Goal: Task Accomplishment & Management: Manage account settings

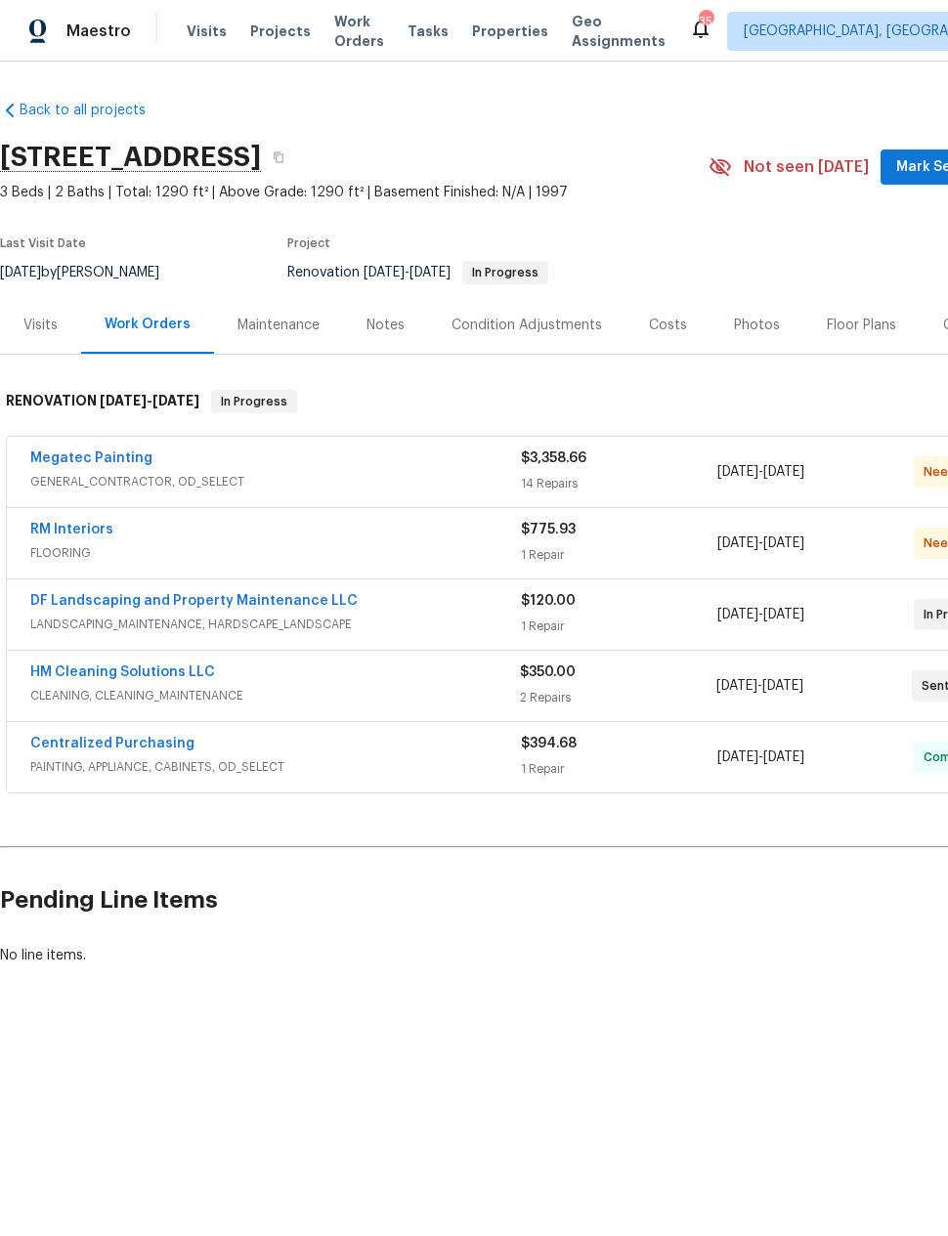
click at [68, 655] on div "HM Cleaning Solutions LLC CLEANING, CLEANING_MAINTENANCE $350.00 2 Repairs 9/2/…" at bounding box center [552, 686] width 1091 height 70
click at [87, 677] on link "HM Cleaning Solutions LLC" at bounding box center [122, 673] width 185 height 14
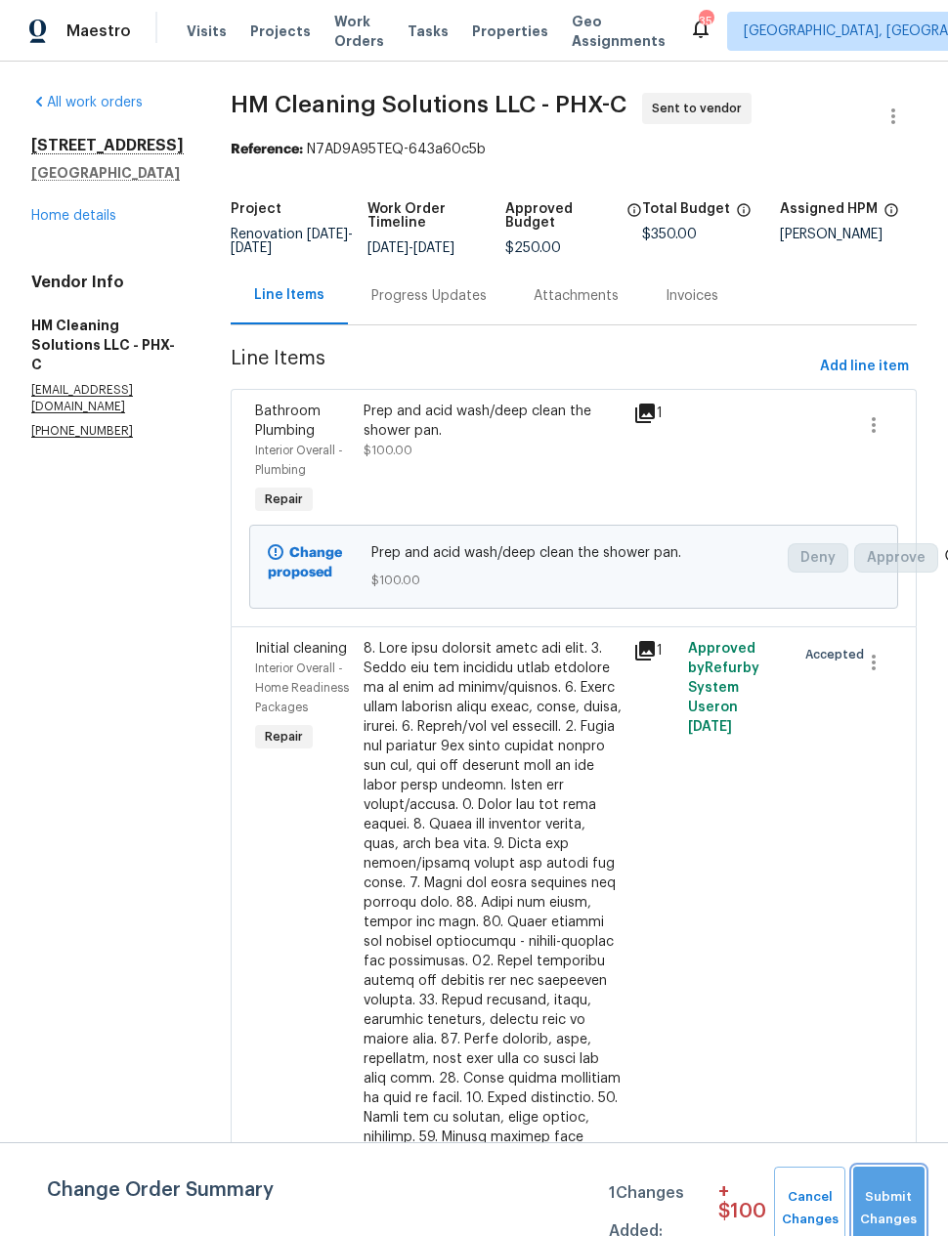
click at [889, 1199] on span "Submit Changes" at bounding box center [889, 1208] width 52 height 45
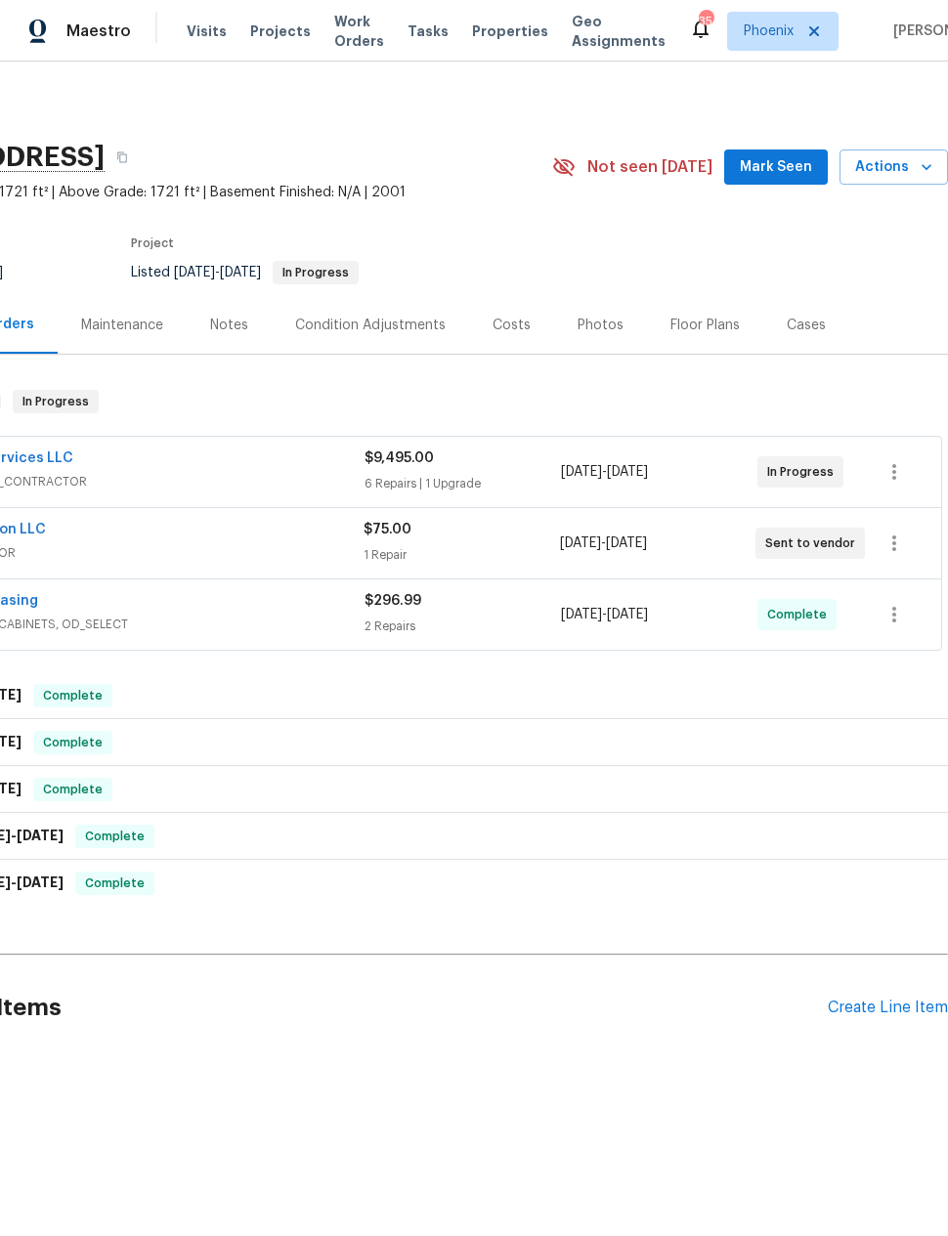
scroll to position [0, 156]
click at [884, 546] on icon "button" at bounding box center [894, 543] width 23 height 23
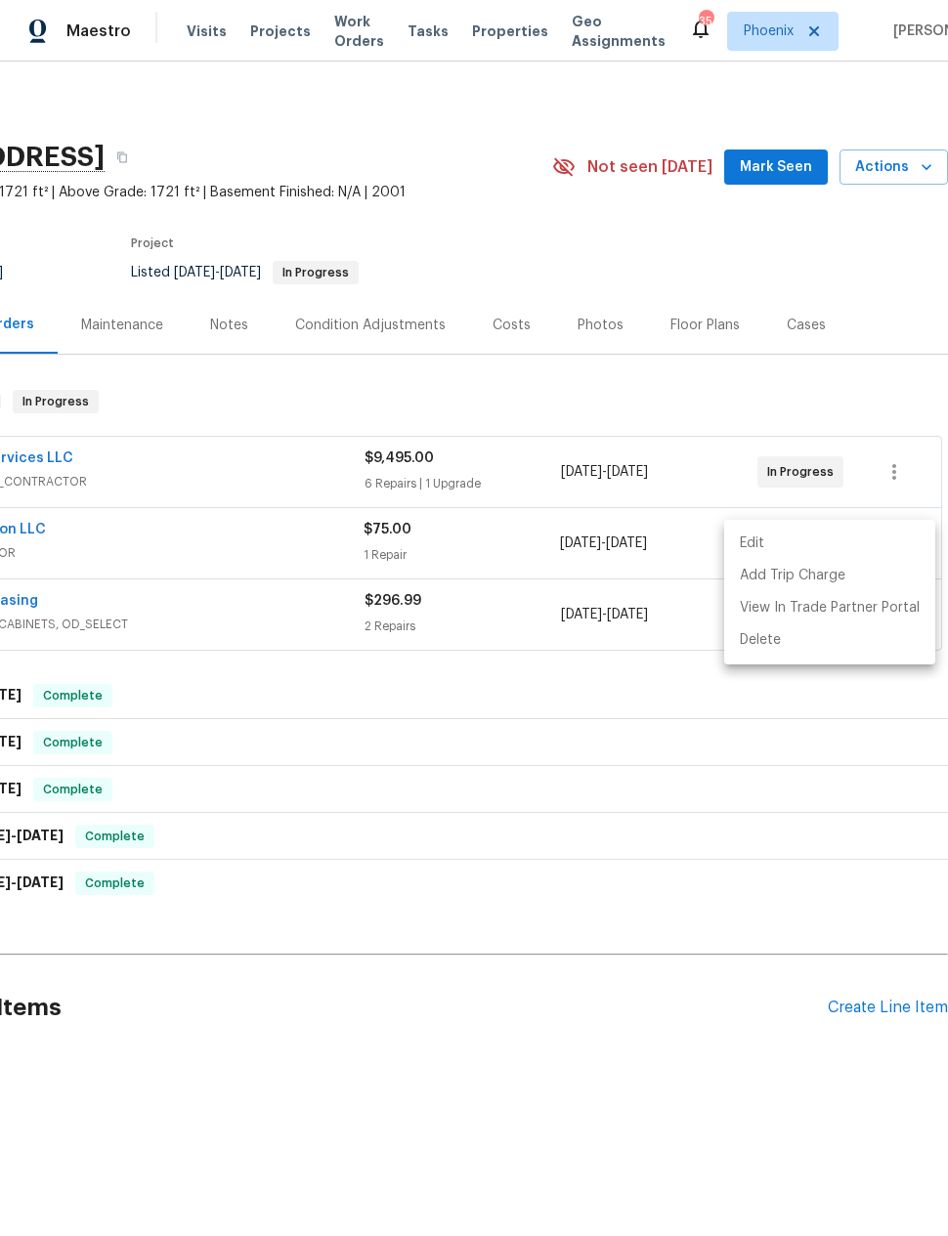
click at [767, 730] on div at bounding box center [474, 618] width 948 height 1236
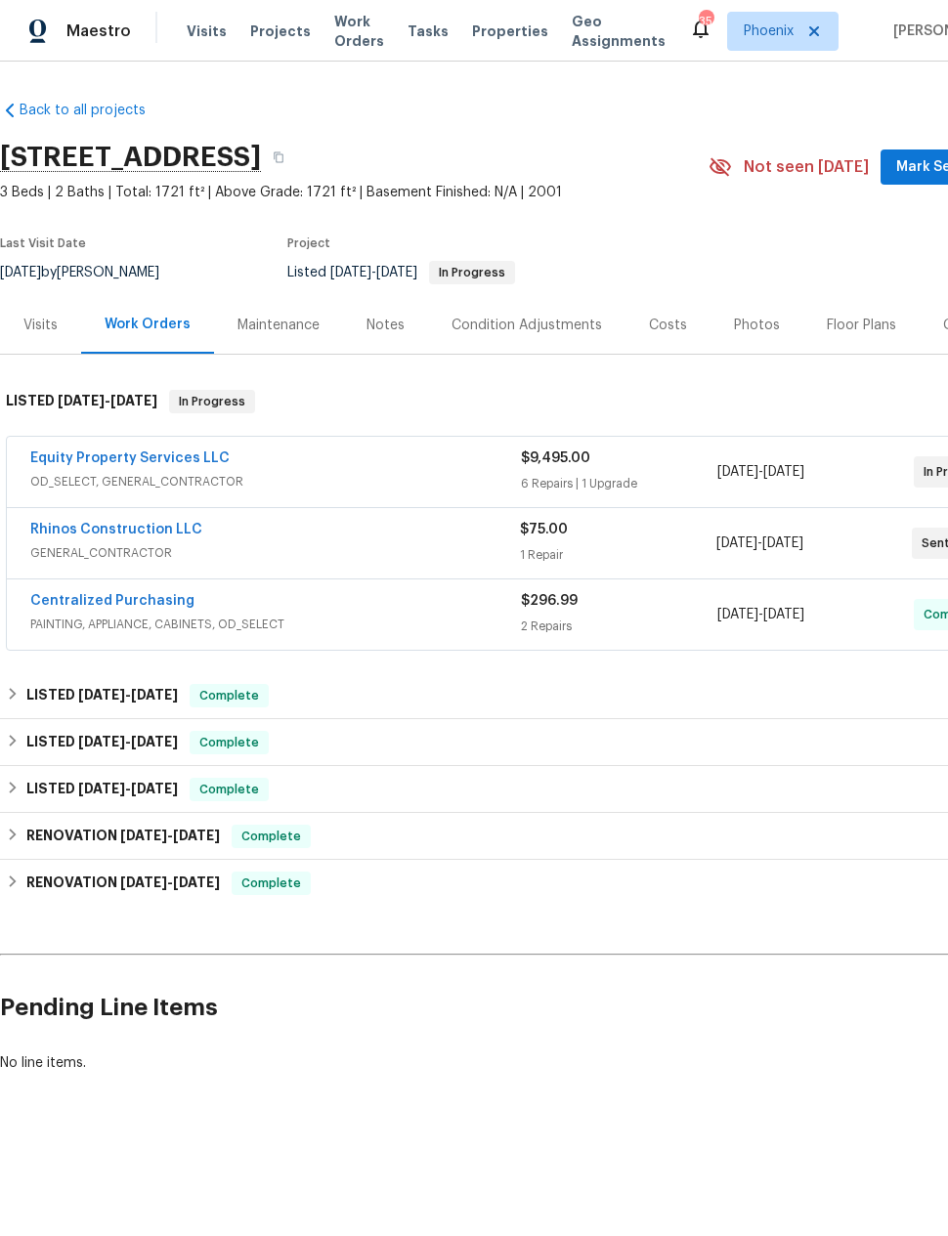
scroll to position [0, 0]
click at [63, 524] on link "Rhinos Construction LLC" at bounding box center [116, 530] width 172 height 14
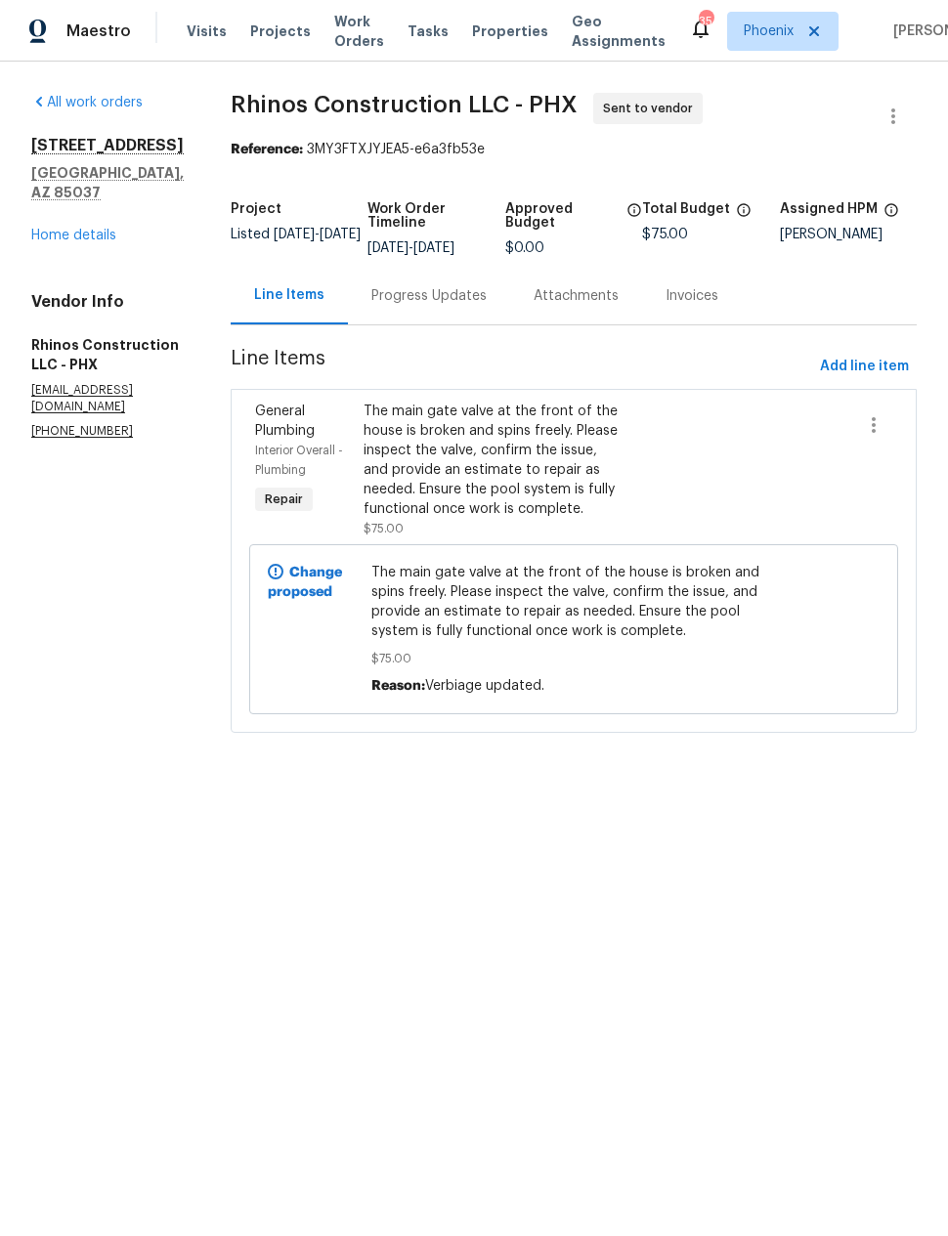
click at [431, 299] on div "Progress Updates" at bounding box center [428, 296] width 115 height 20
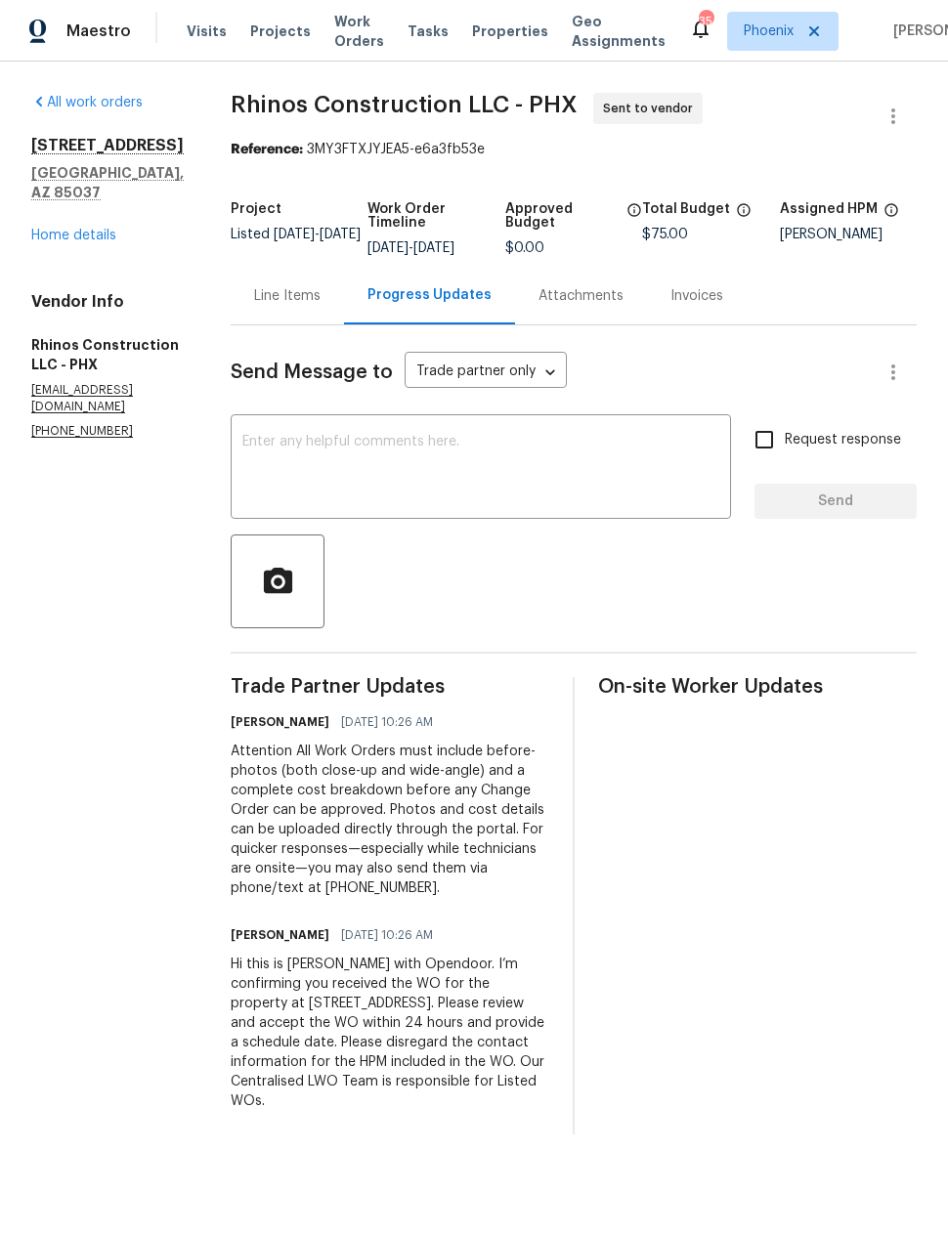
click at [518, 471] on textarea at bounding box center [480, 469] width 477 height 68
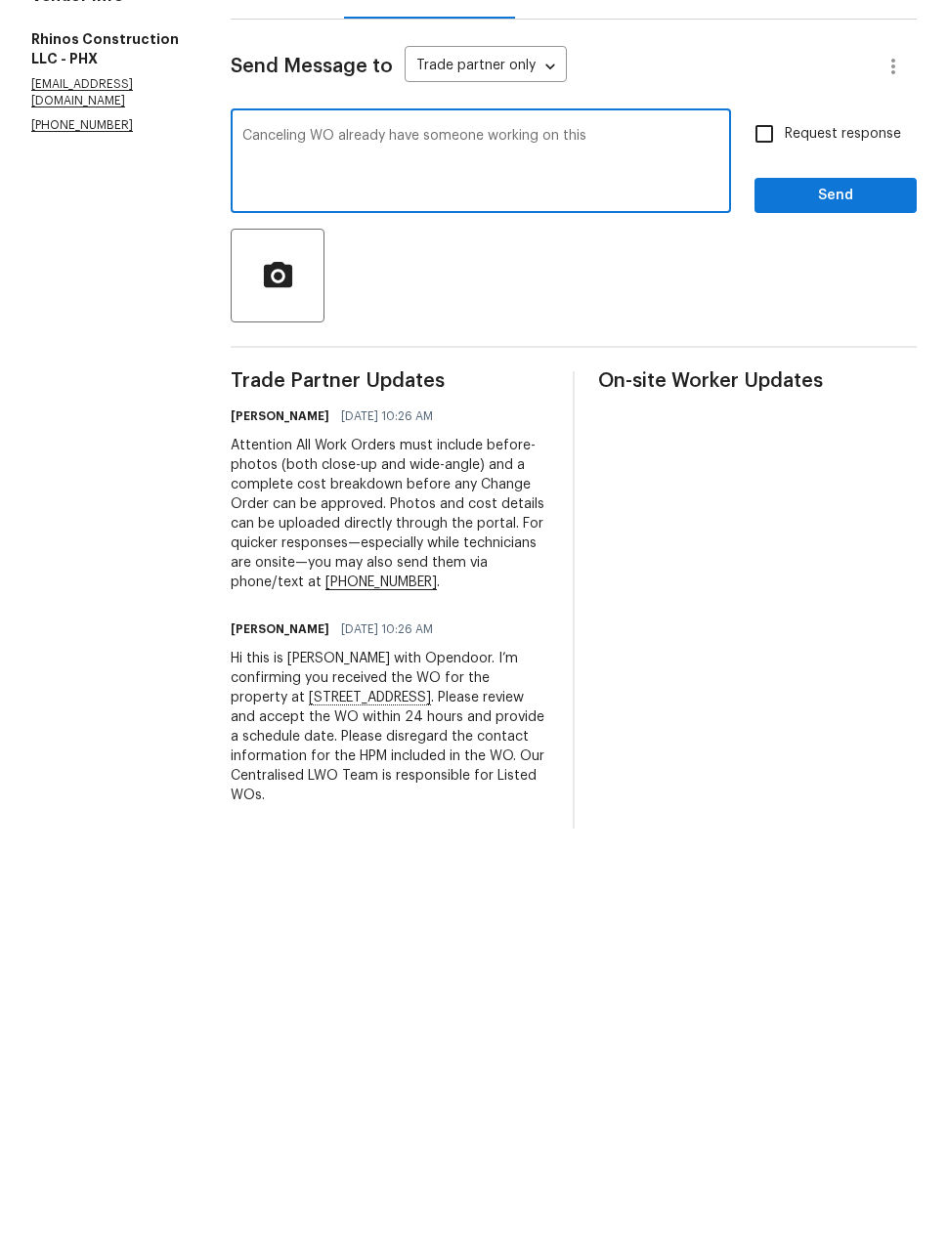
type textarea "Canceling WO already have someone working on this"
click at [845, 490] on span "Send" at bounding box center [835, 502] width 131 height 24
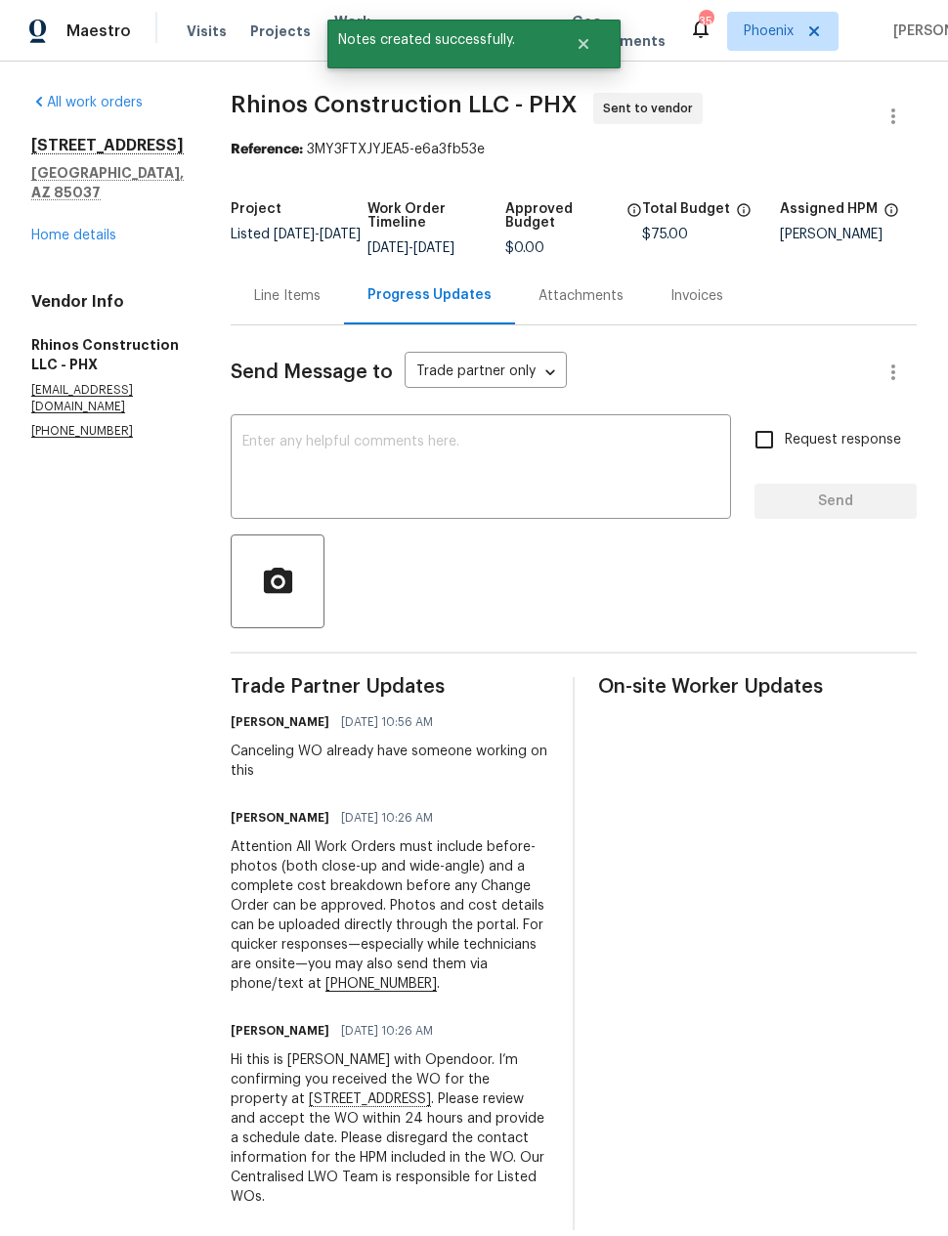
click at [93, 229] on link "Home details" at bounding box center [73, 236] width 85 height 14
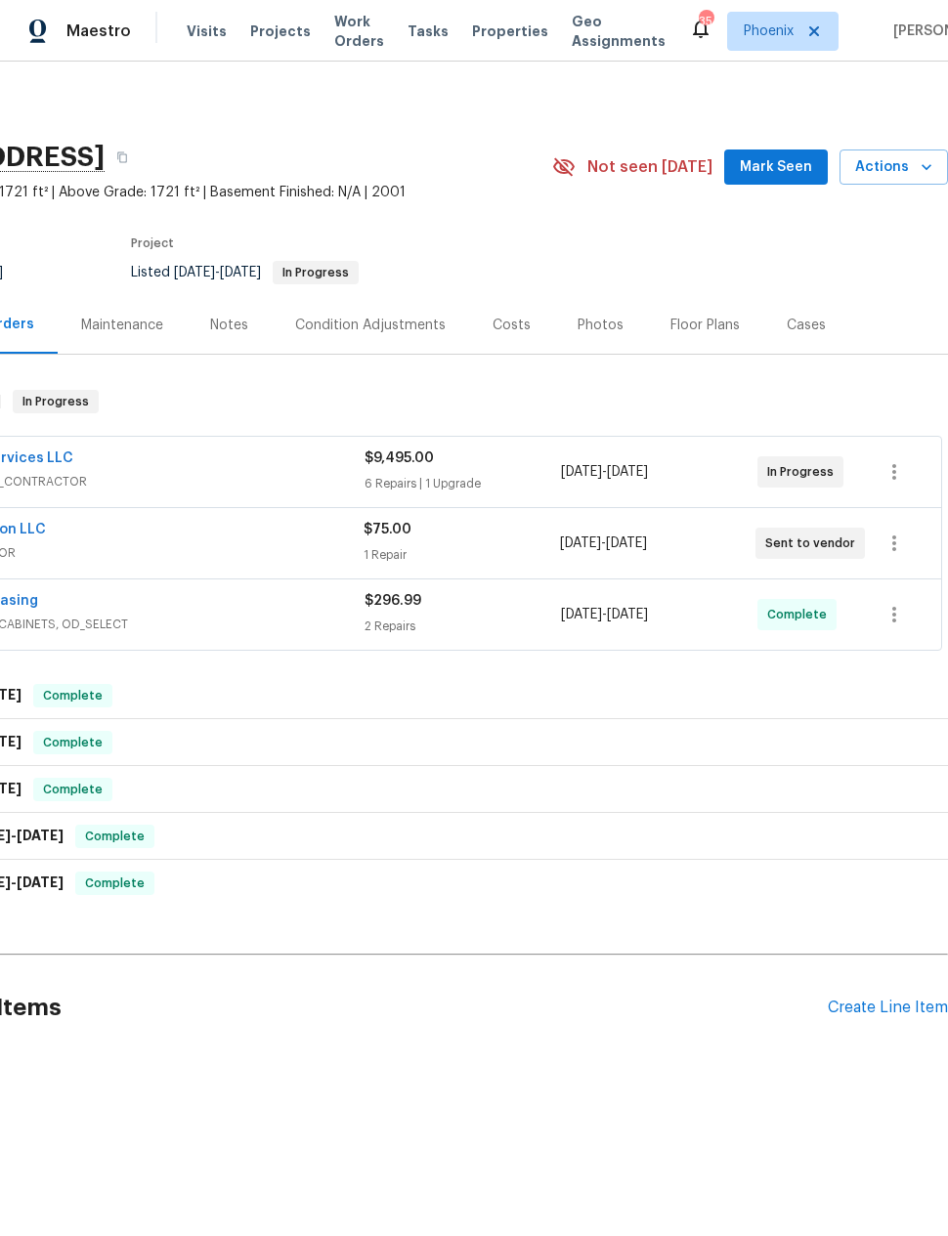
scroll to position [0, 156]
click at [894, 547] on icon "button" at bounding box center [894, 544] width 4 height 16
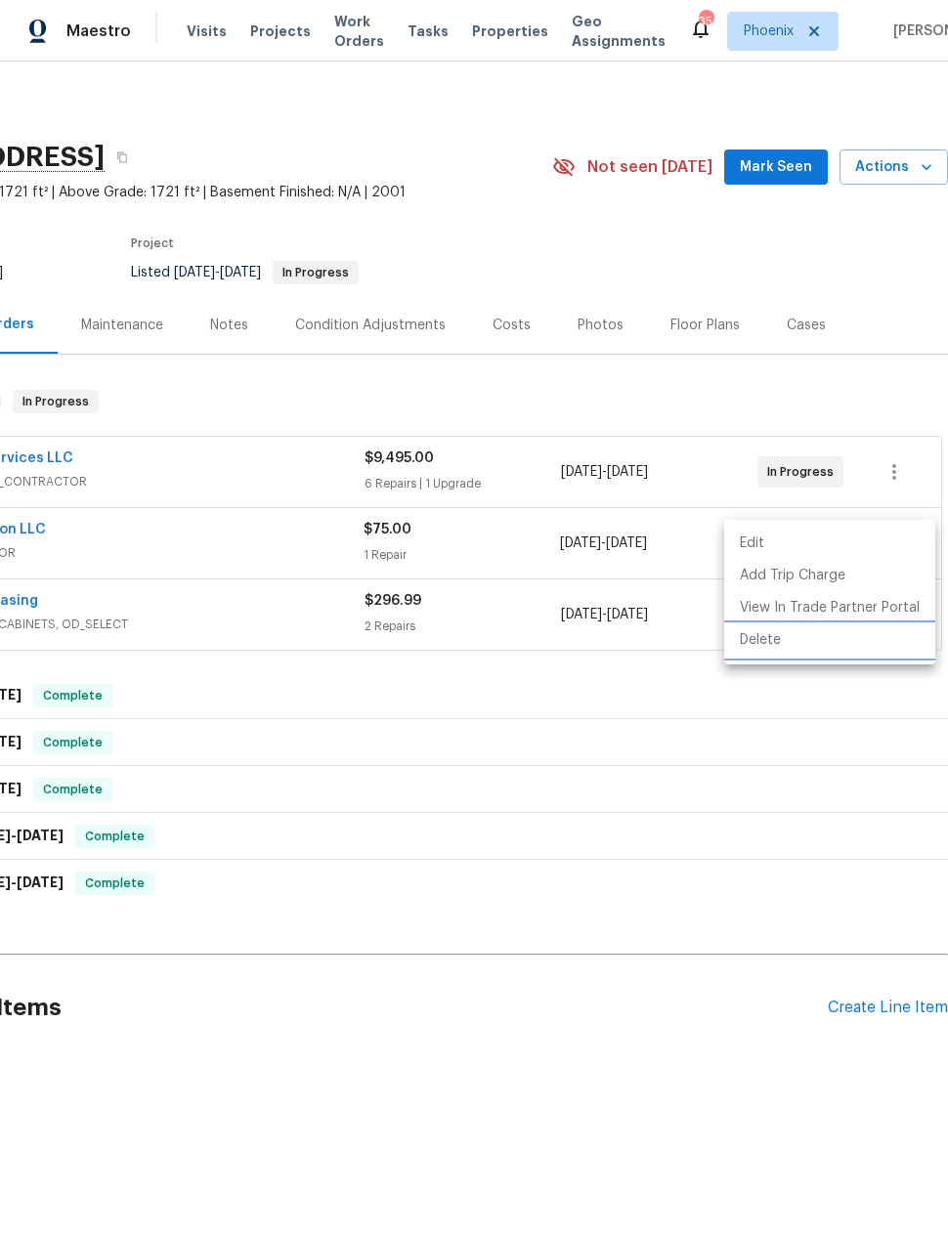
click at [779, 644] on li "Delete" at bounding box center [829, 641] width 211 height 32
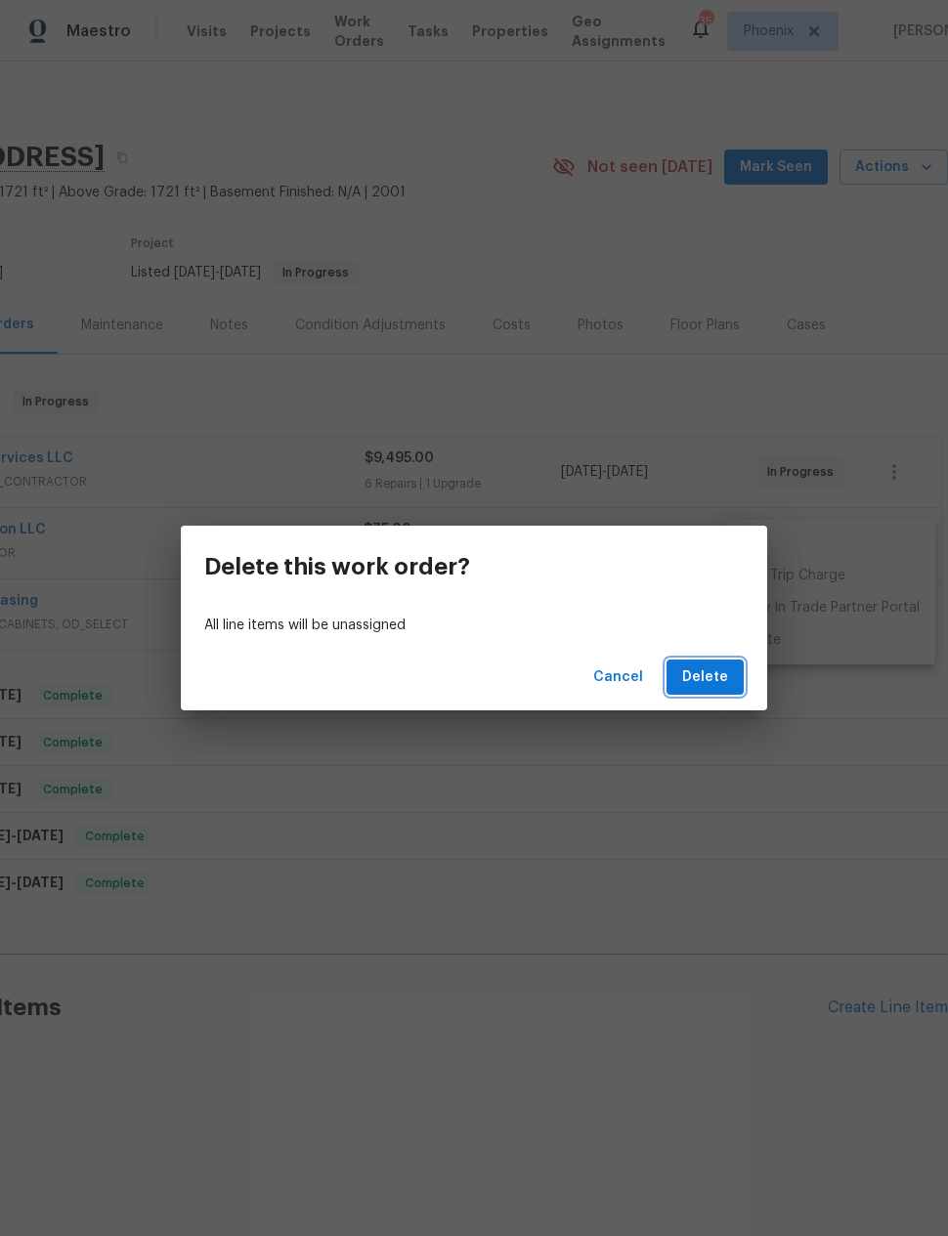
click at [708, 677] on span "Delete" at bounding box center [705, 678] width 46 height 24
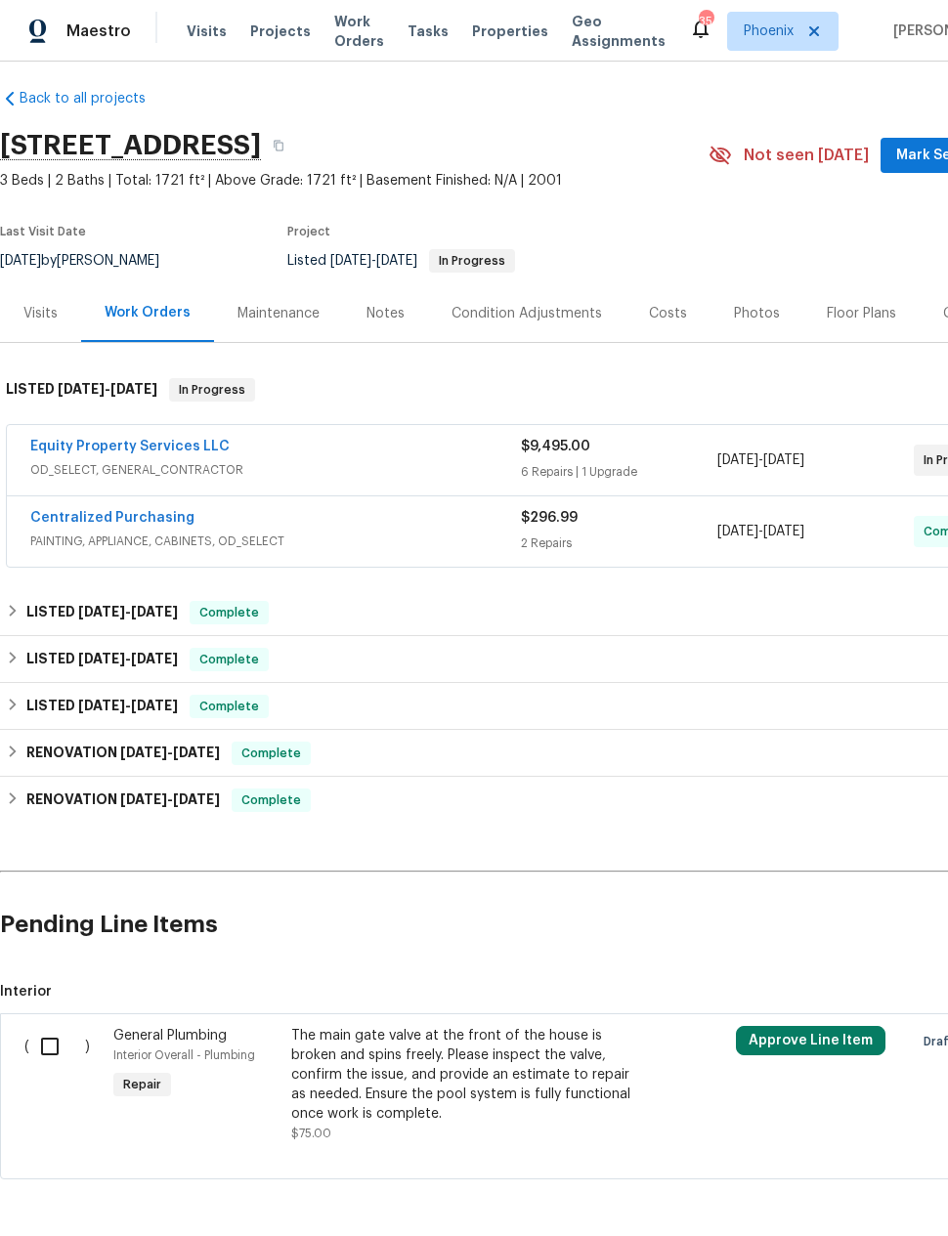
scroll to position [10, 0]
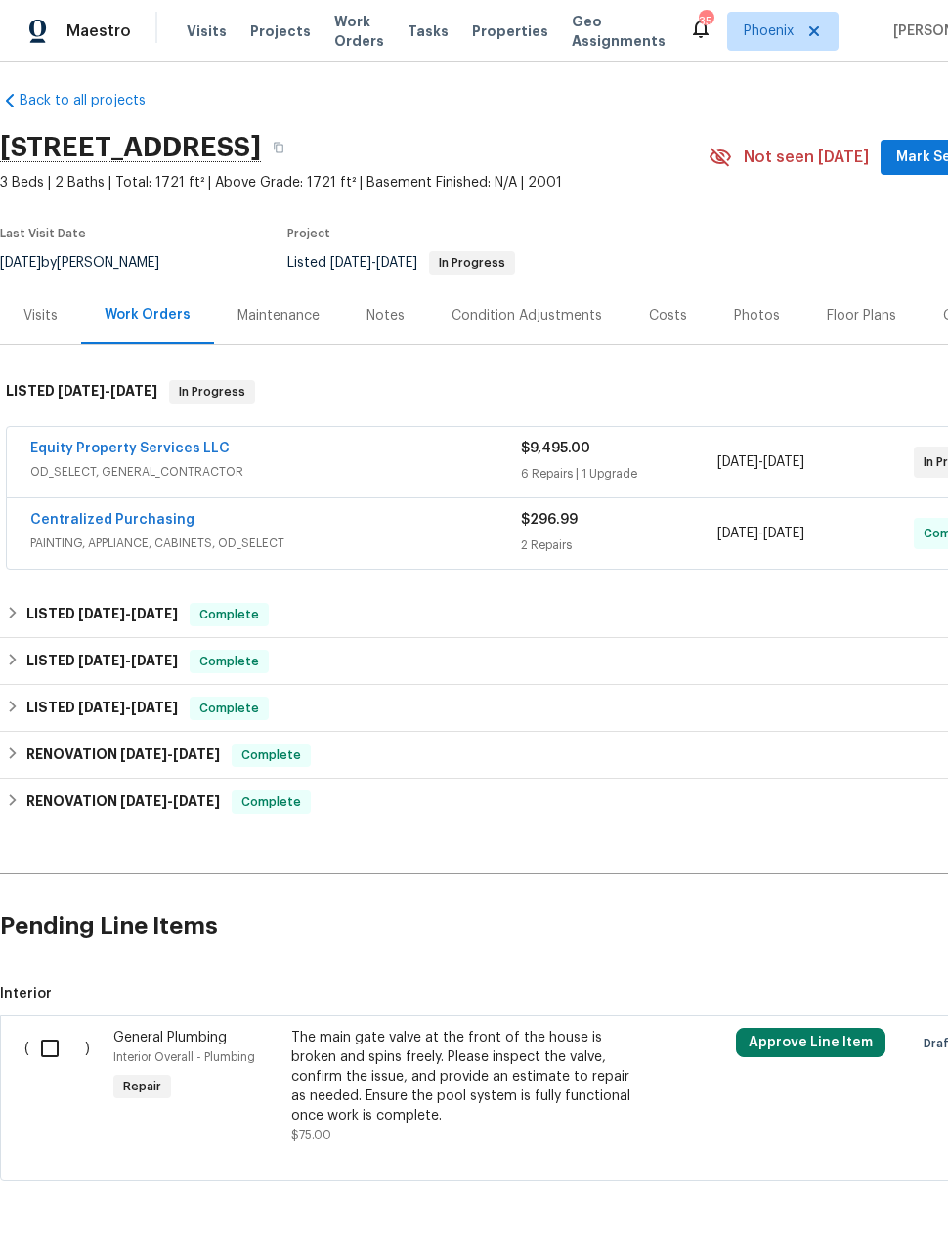
click at [380, 303] on div "Notes" at bounding box center [385, 315] width 85 height 58
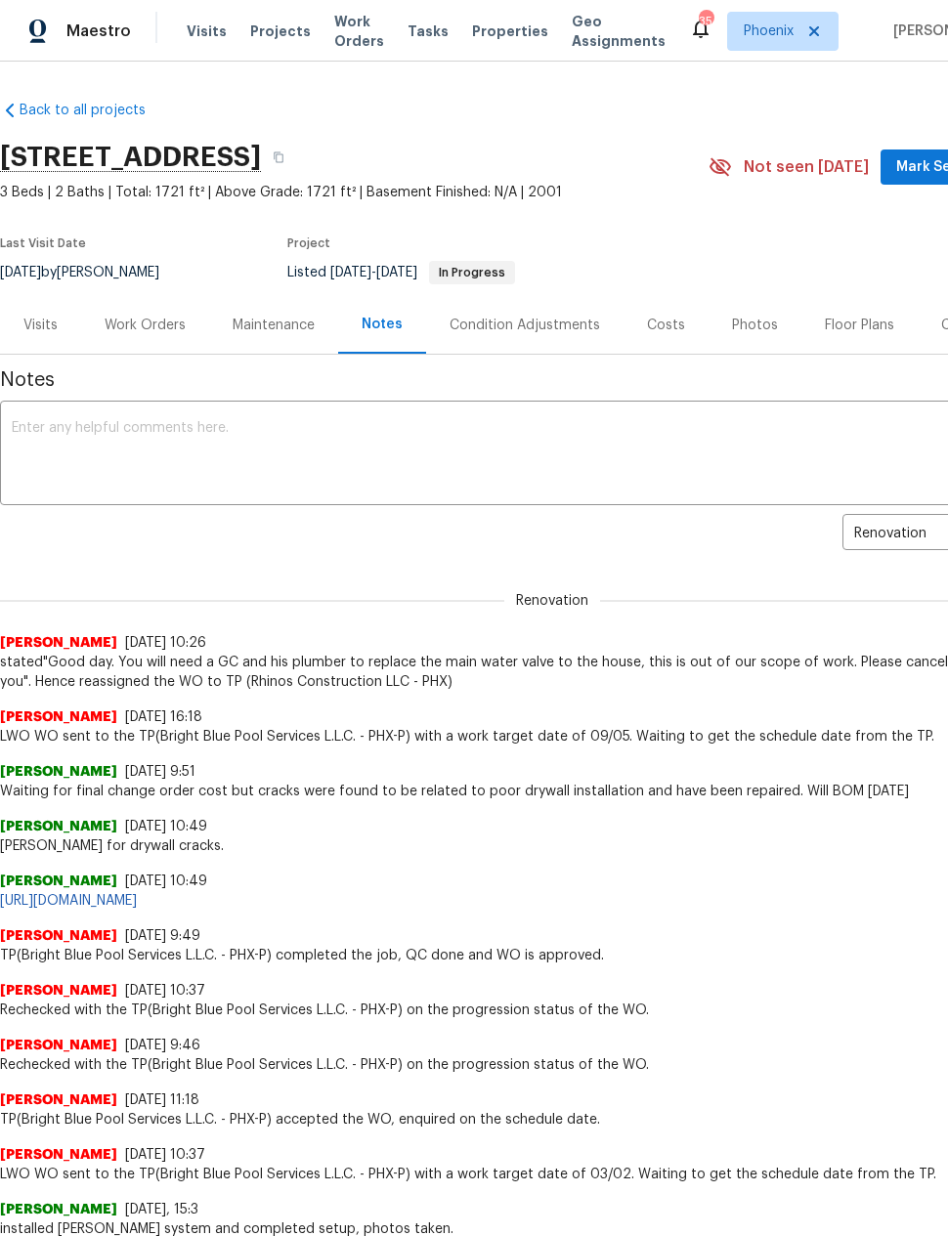
click at [503, 440] on textarea at bounding box center [552, 455] width 1081 height 68
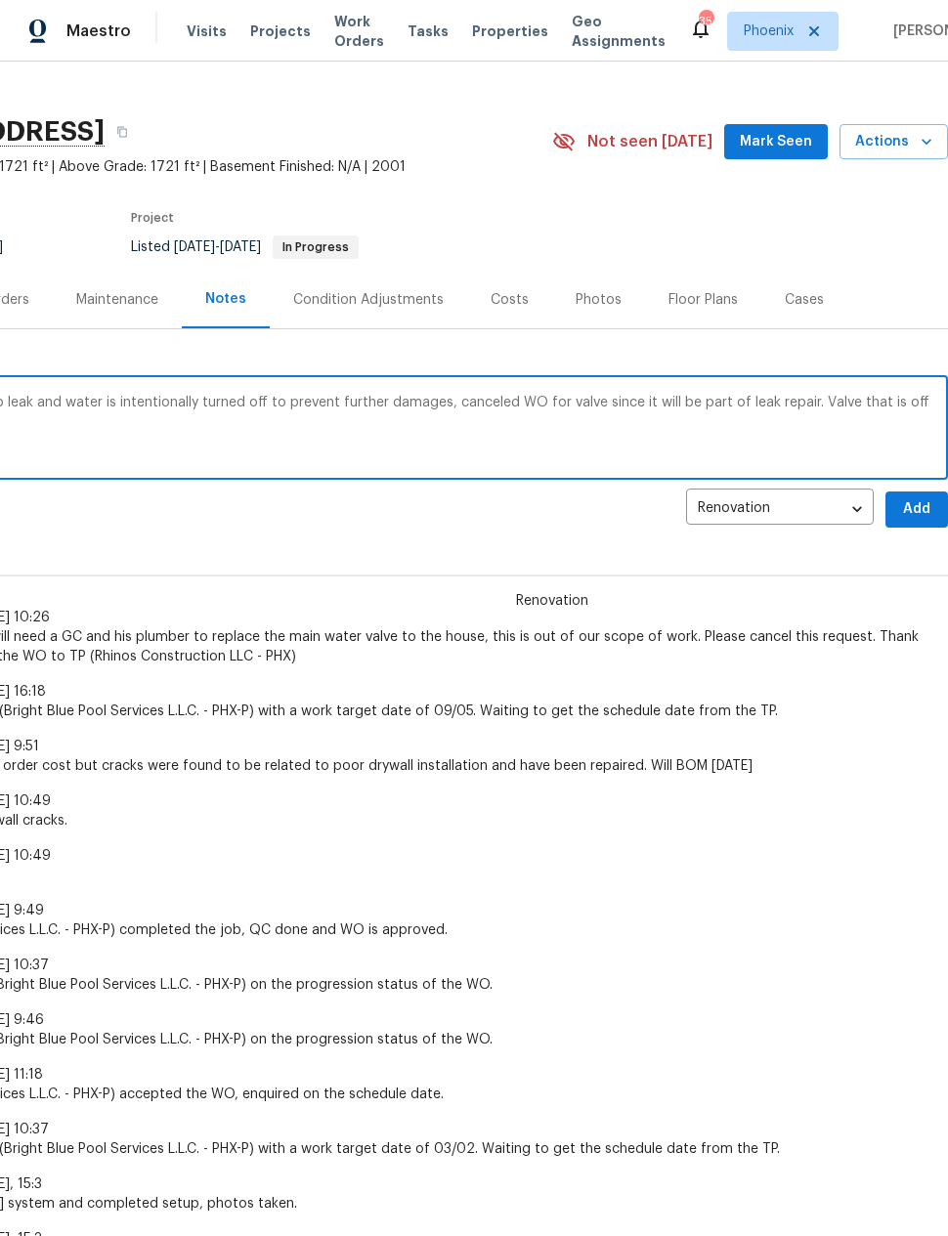
scroll to position [26, 156]
type textarea "We have an active Slab leak and water is intentionally turned off to prevent fu…"
click at [917, 506] on span "Add" at bounding box center [916, 508] width 31 height 24
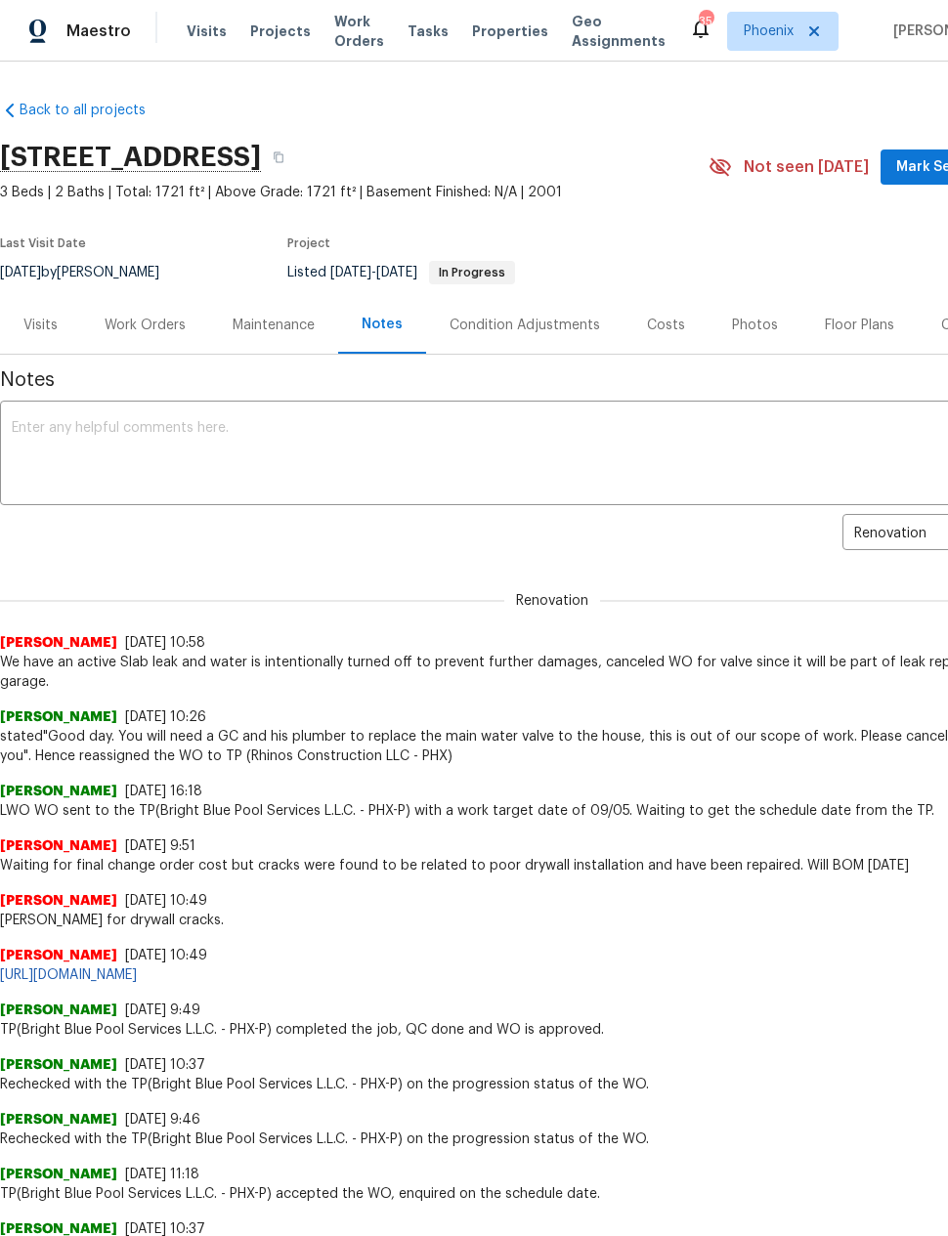
scroll to position [0, 0]
click at [152, 326] on div "Work Orders" at bounding box center [145, 326] width 81 height 20
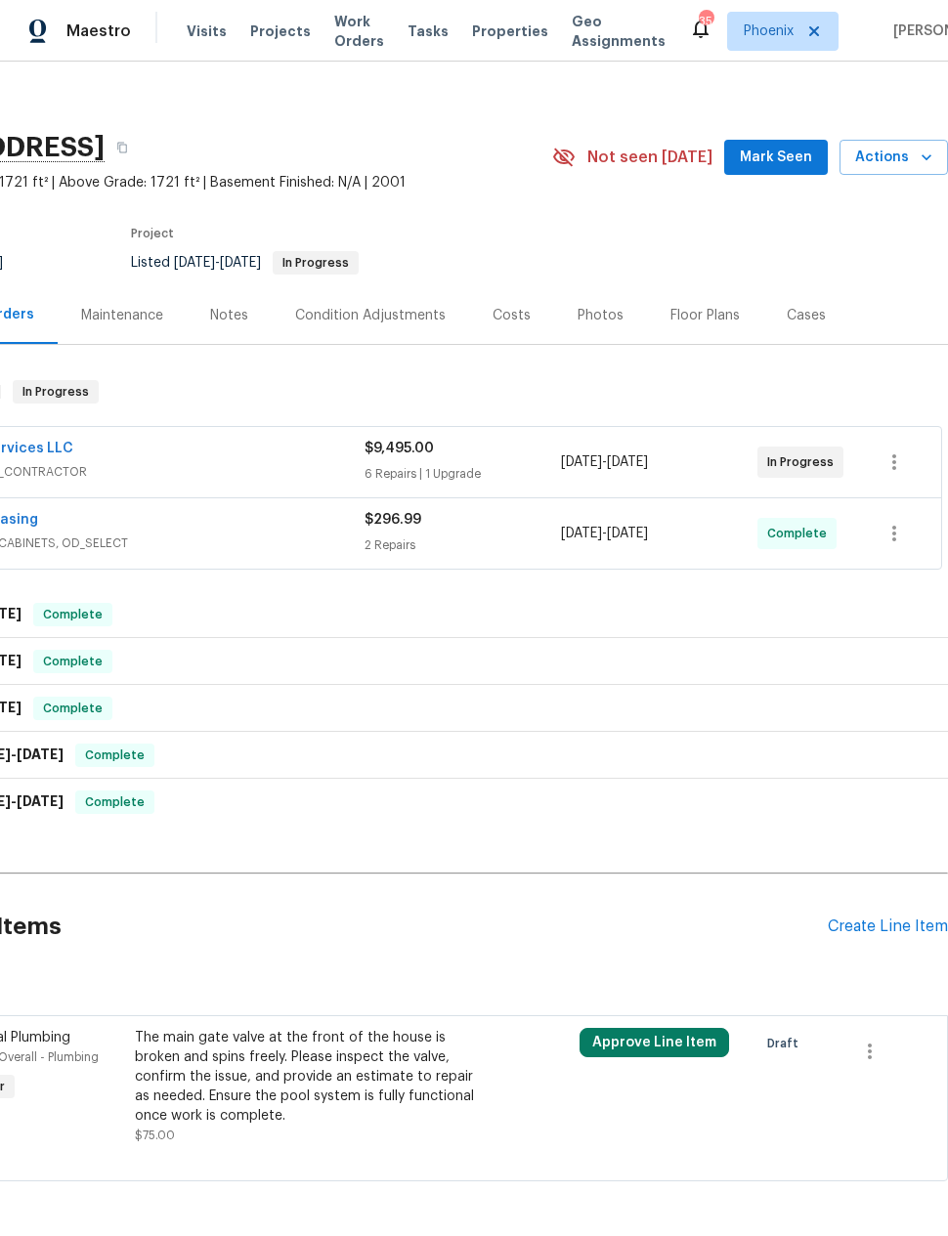
scroll to position [10, 156]
click at [870, 1053] on icon "button" at bounding box center [870, 1052] width 4 height 16
click at [889, 1049] on li "Cancel" at bounding box center [883, 1051] width 75 height 32
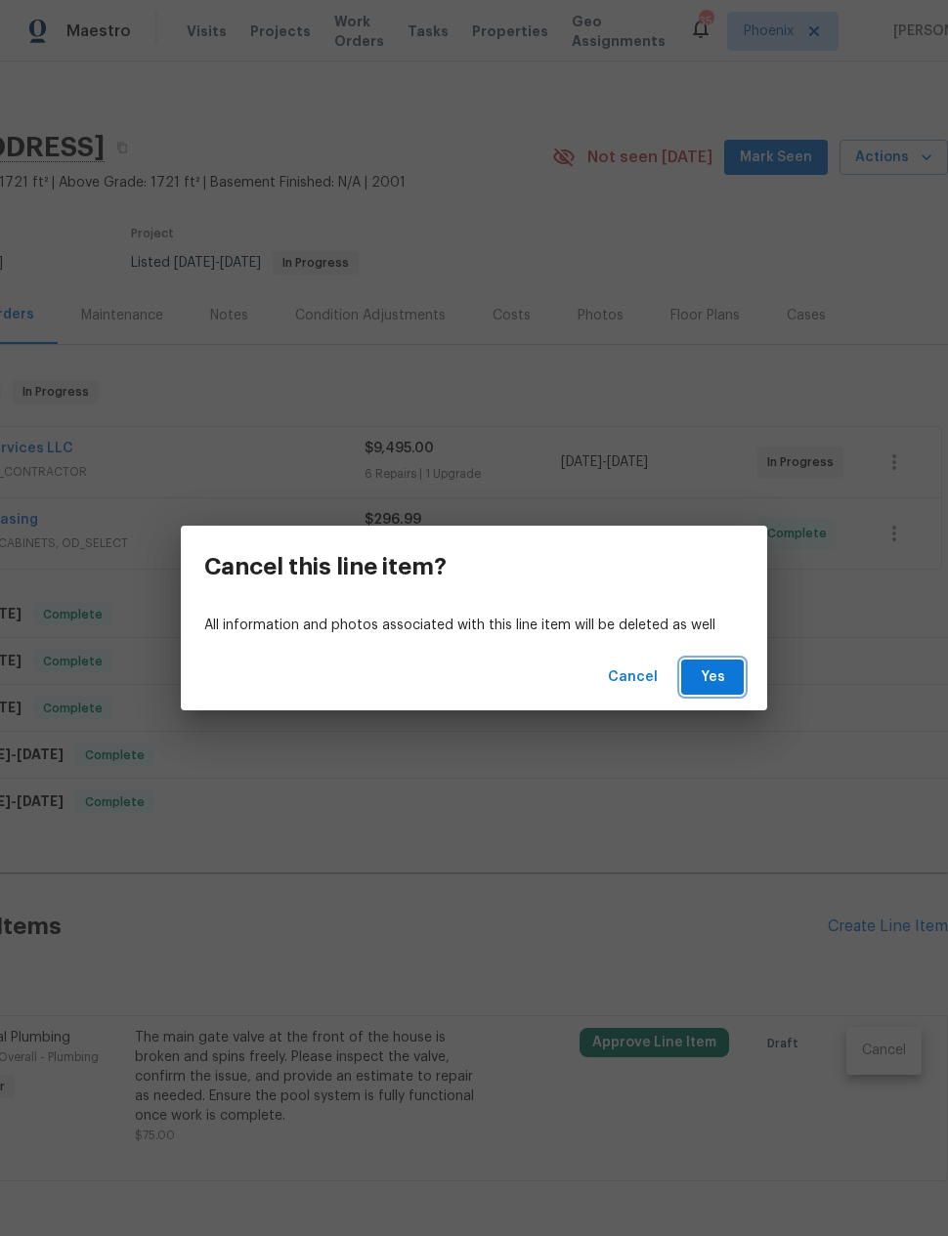
click at [718, 681] on span "Yes" at bounding box center [712, 678] width 31 height 24
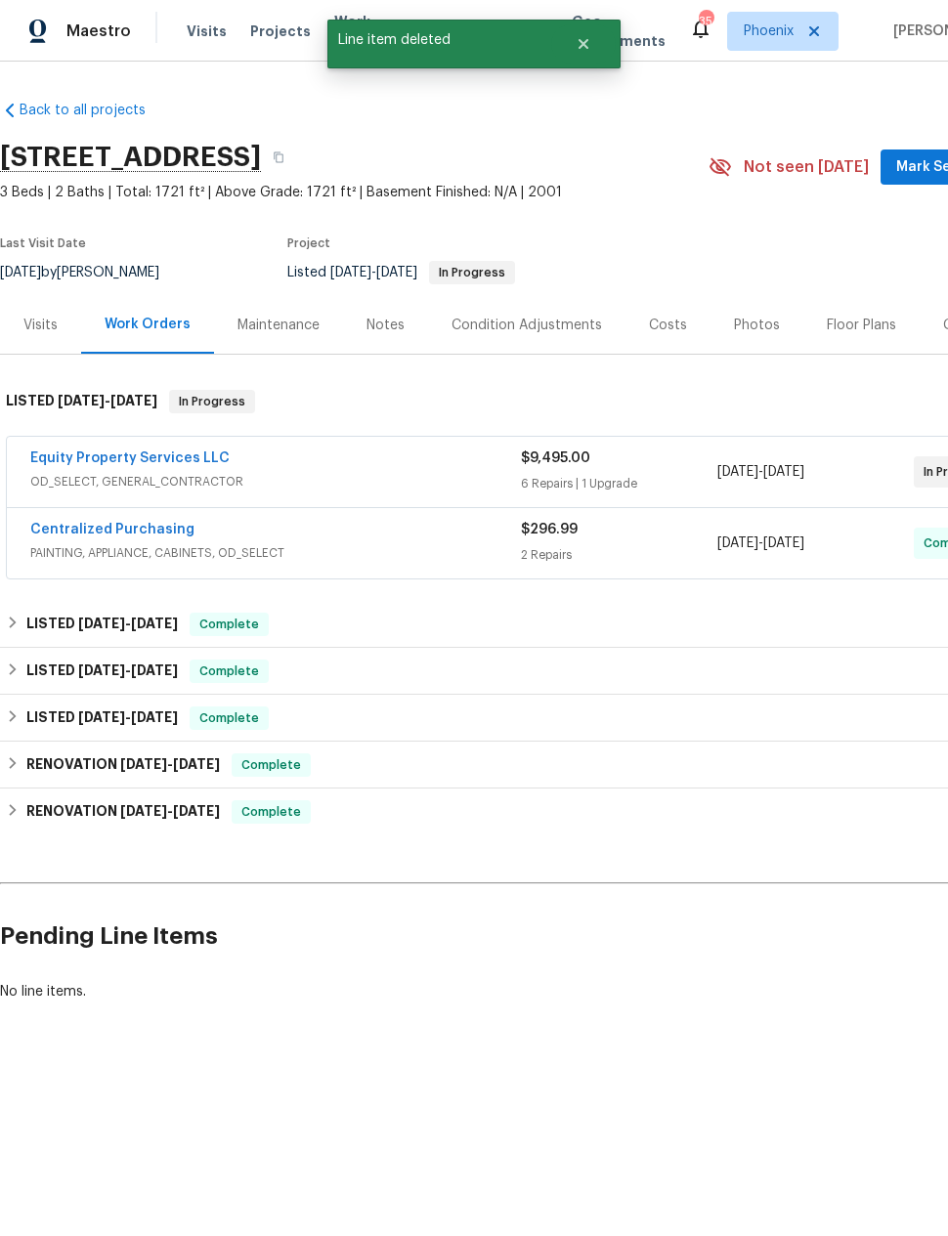
scroll to position [0, 0]
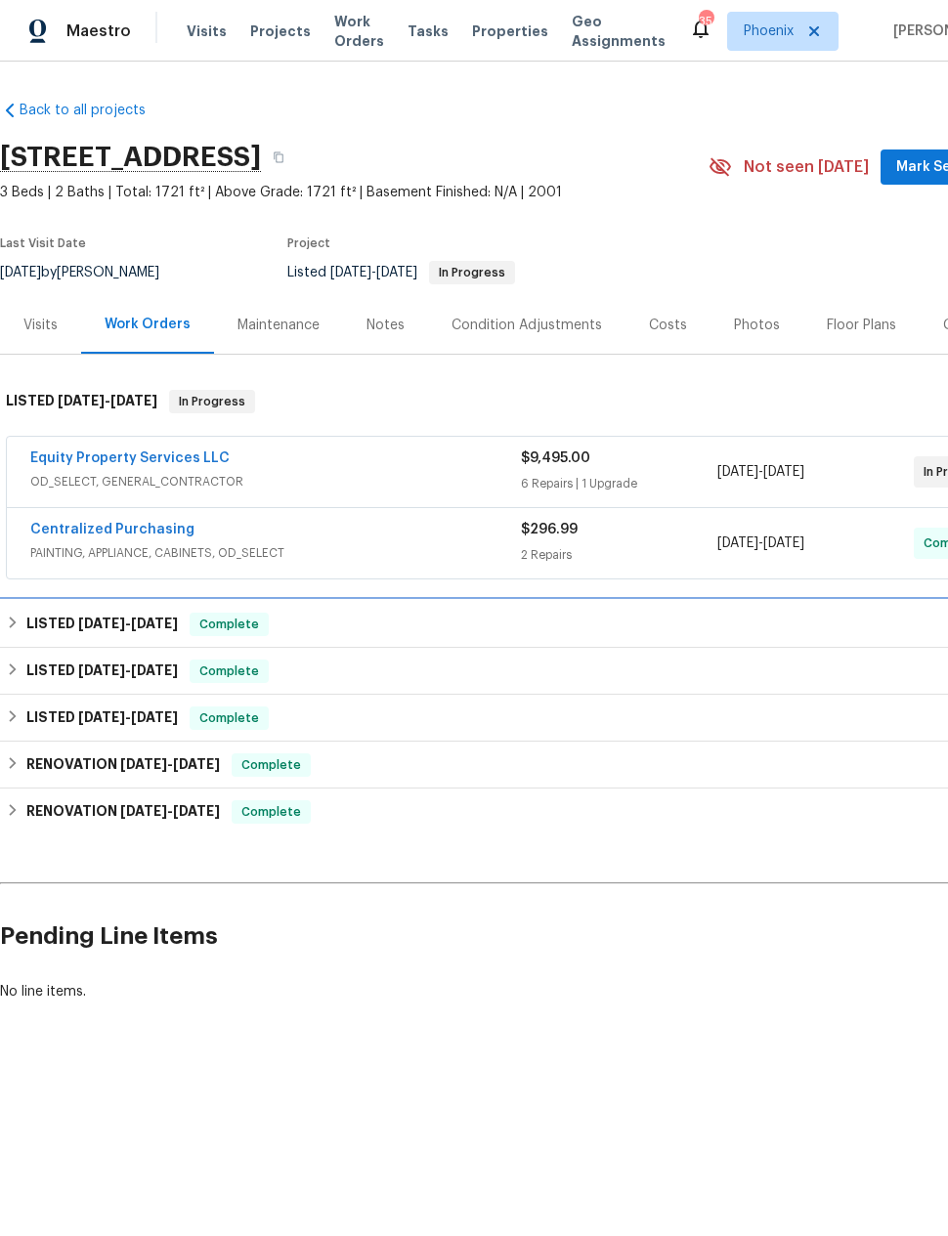
click at [29, 618] on h6 "LISTED [DATE] - [DATE]" at bounding box center [101, 624] width 151 height 23
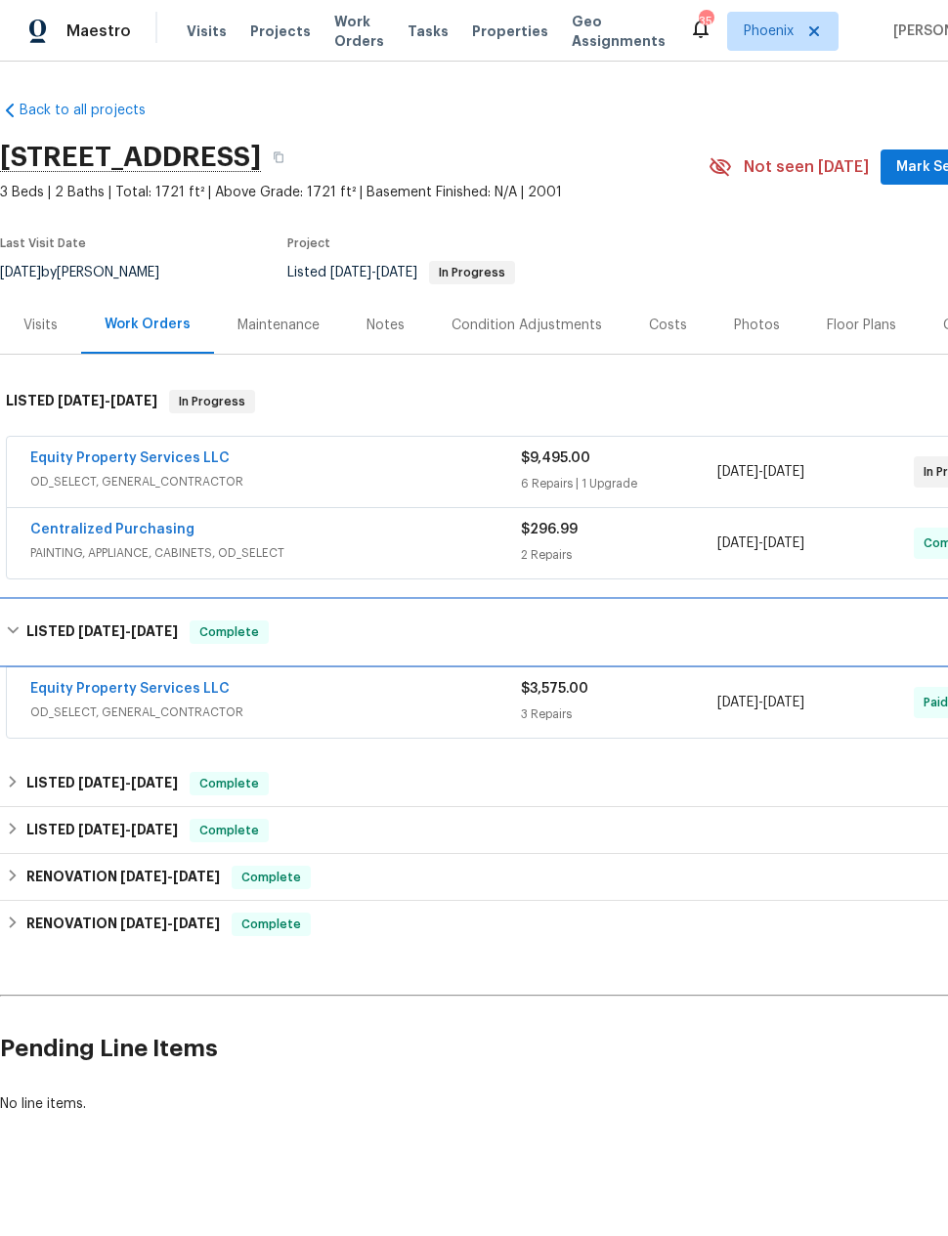
click at [31, 625] on h6 "LISTED [DATE] - [DATE]" at bounding box center [101, 632] width 151 height 23
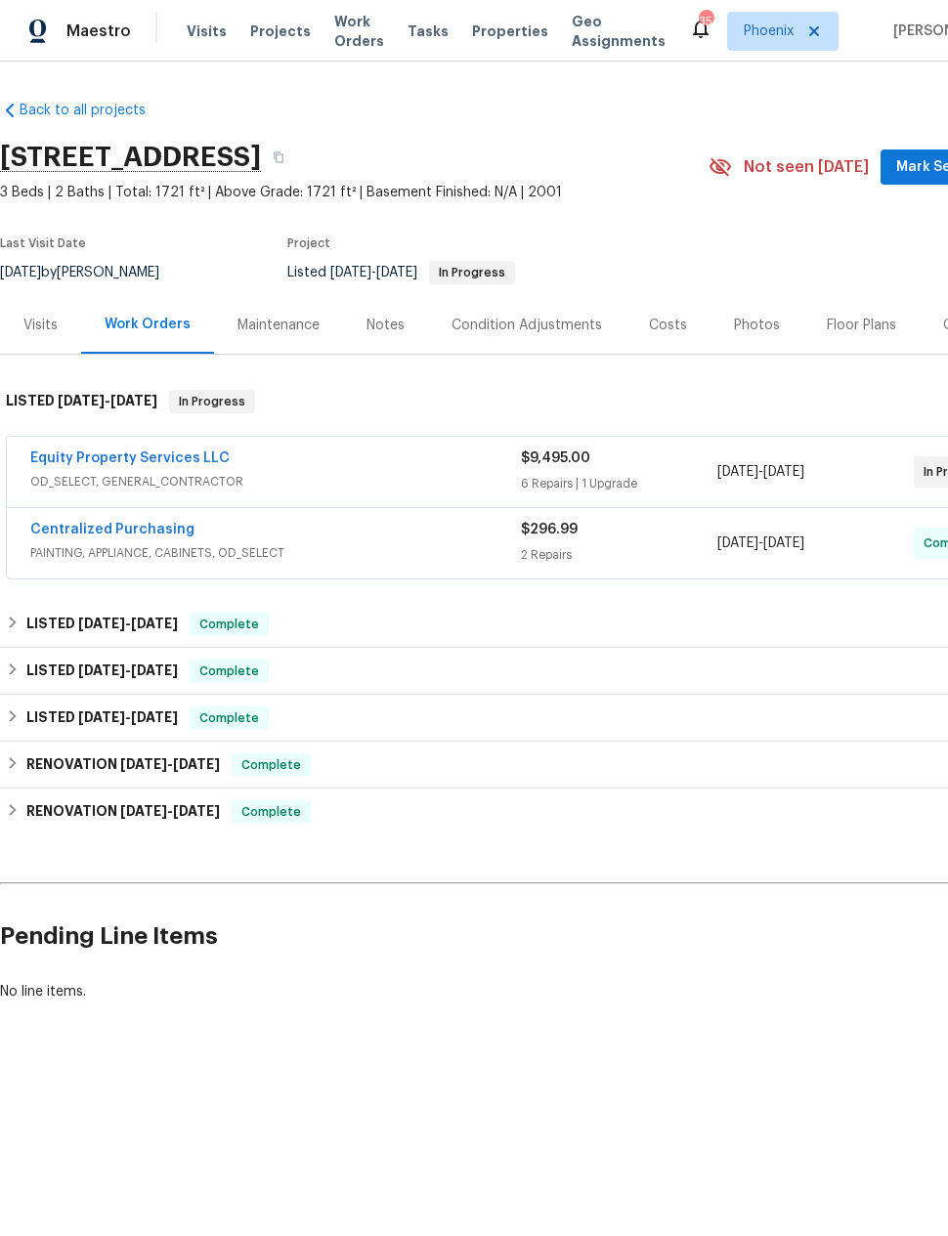
click at [284, 327] on div "Maintenance" at bounding box center [278, 326] width 82 height 20
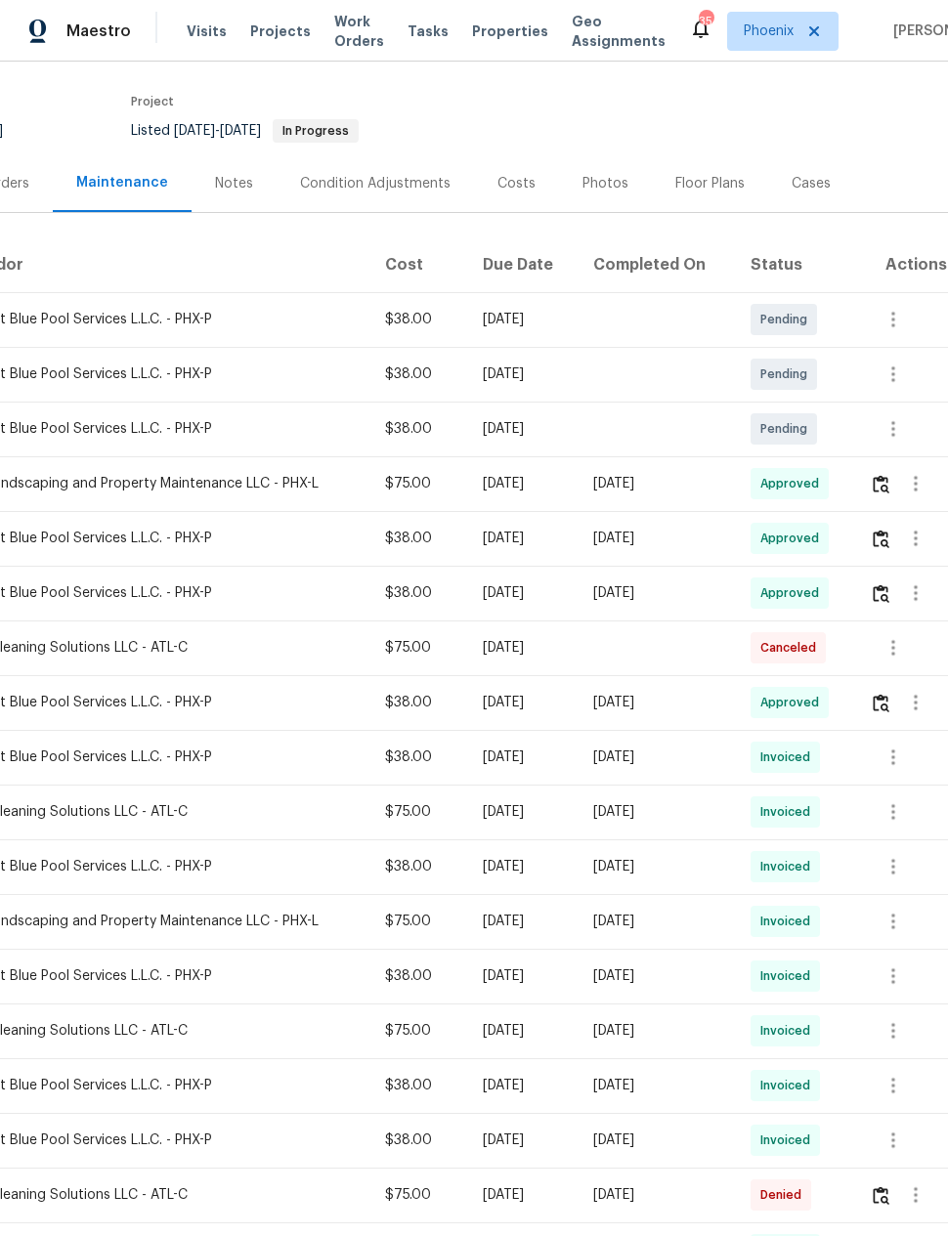
scroll to position [143, 156]
click at [895, 432] on icon "button" at bounding box center [893, 428] width 4 height 16
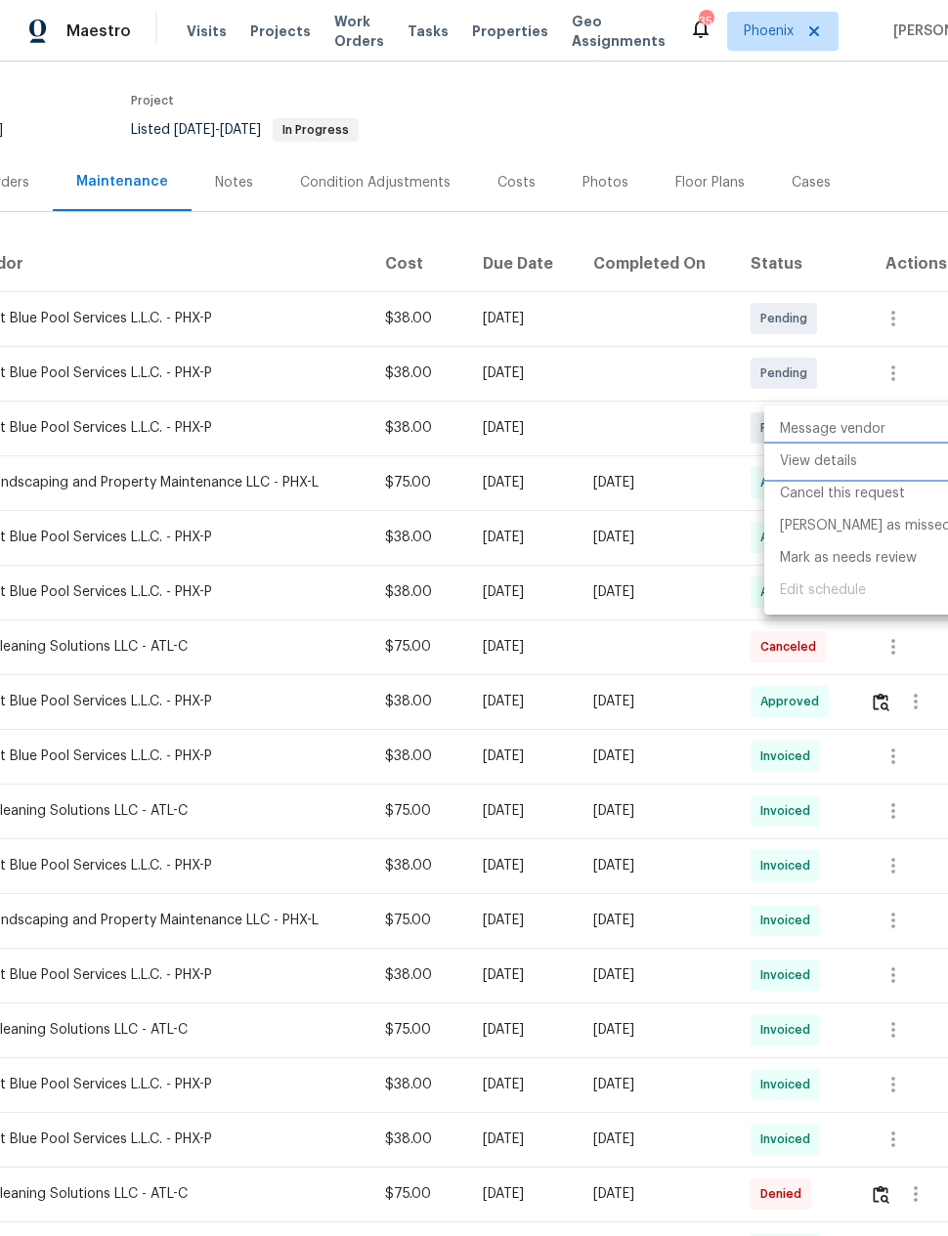
click at [842, 464] on li "View details" at bounding box center [865, 462] width 202 height 32
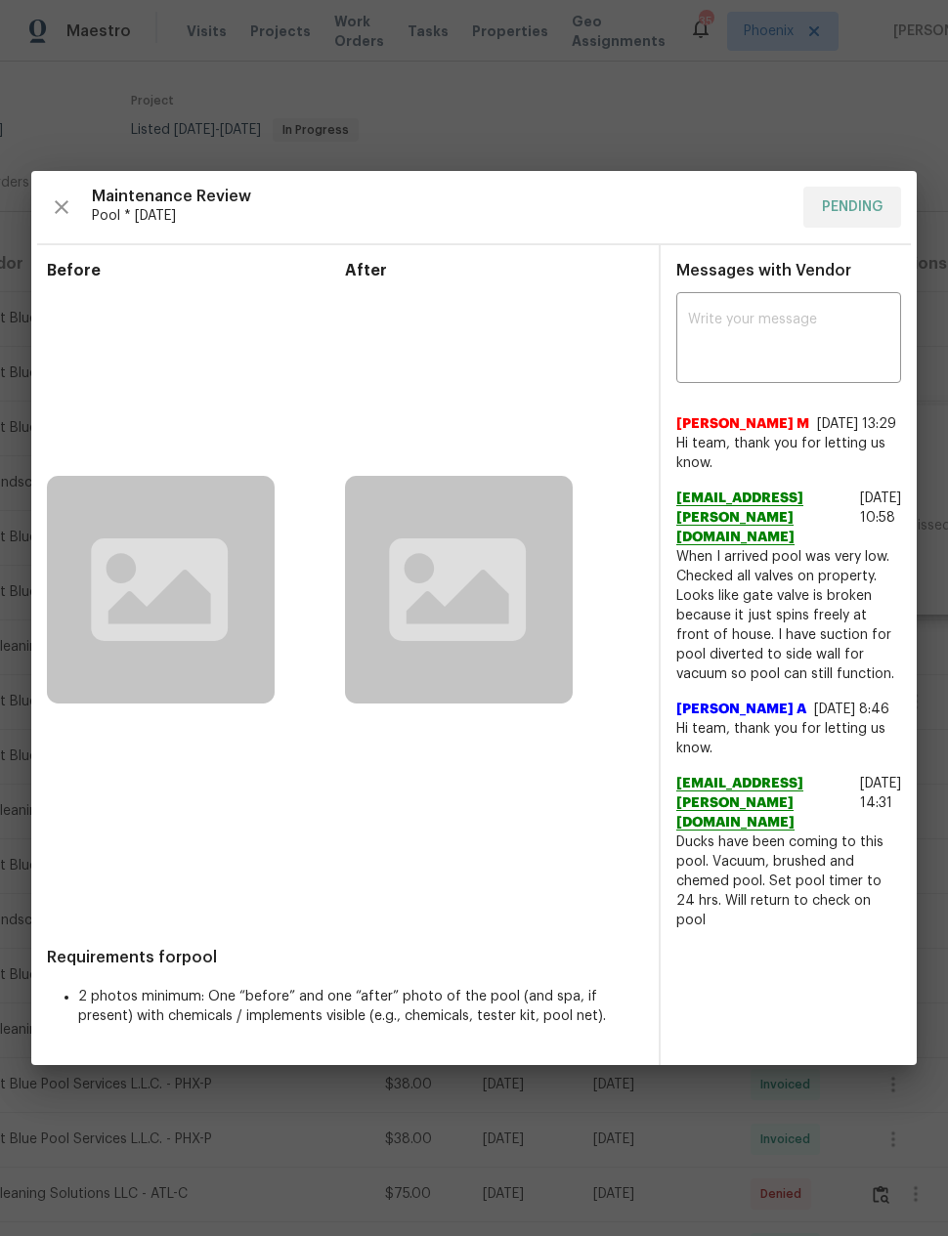
click at [821, 313] on textarea at bounding box center [788, 340] width 201 height 55
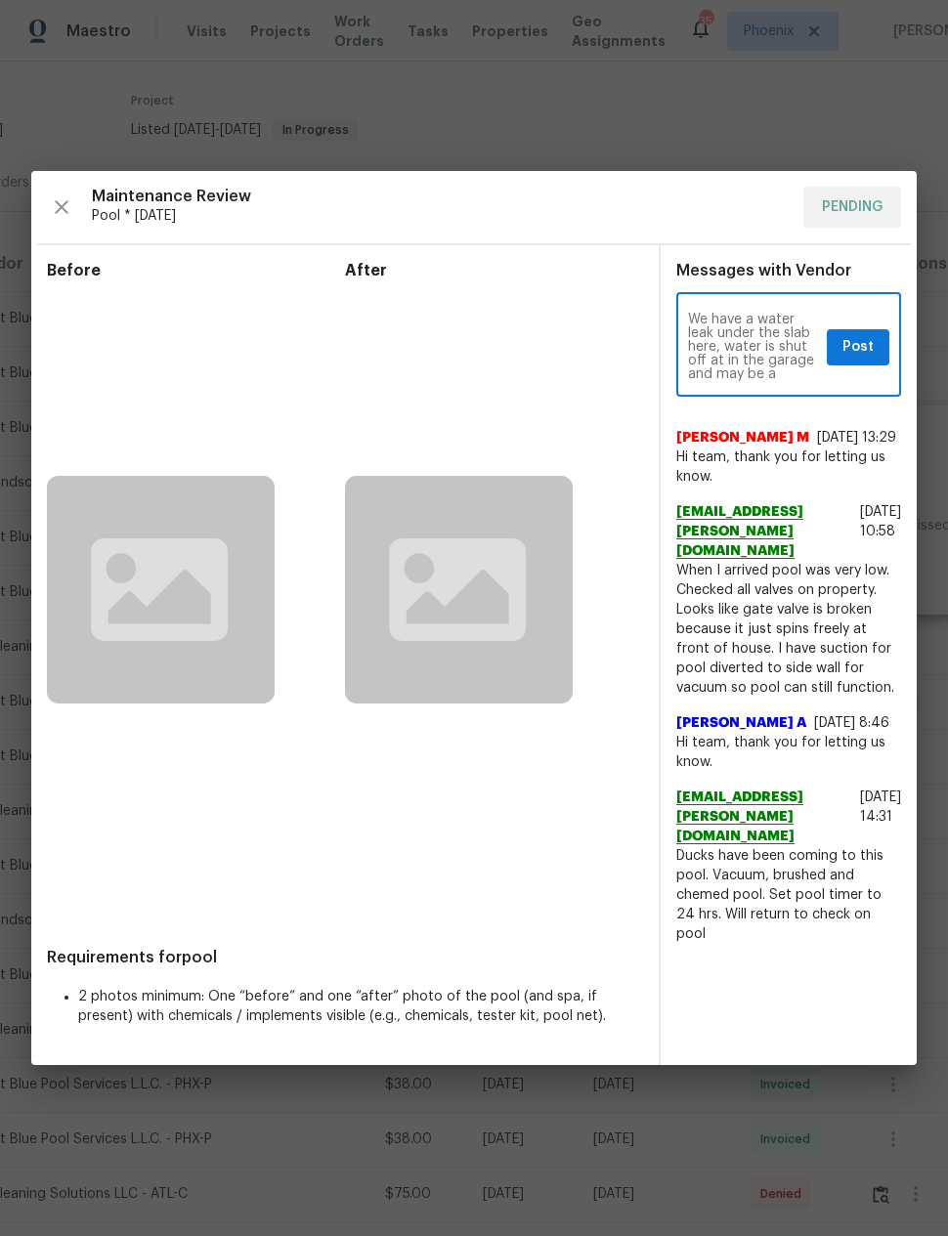
scroll to position [14, 0]
type textarea "We have a water leak under the slab here, water is shut off at in the garage an…"
click at [867, 335] on span "Post" at bounding box center [857, 347] width 31 height 24
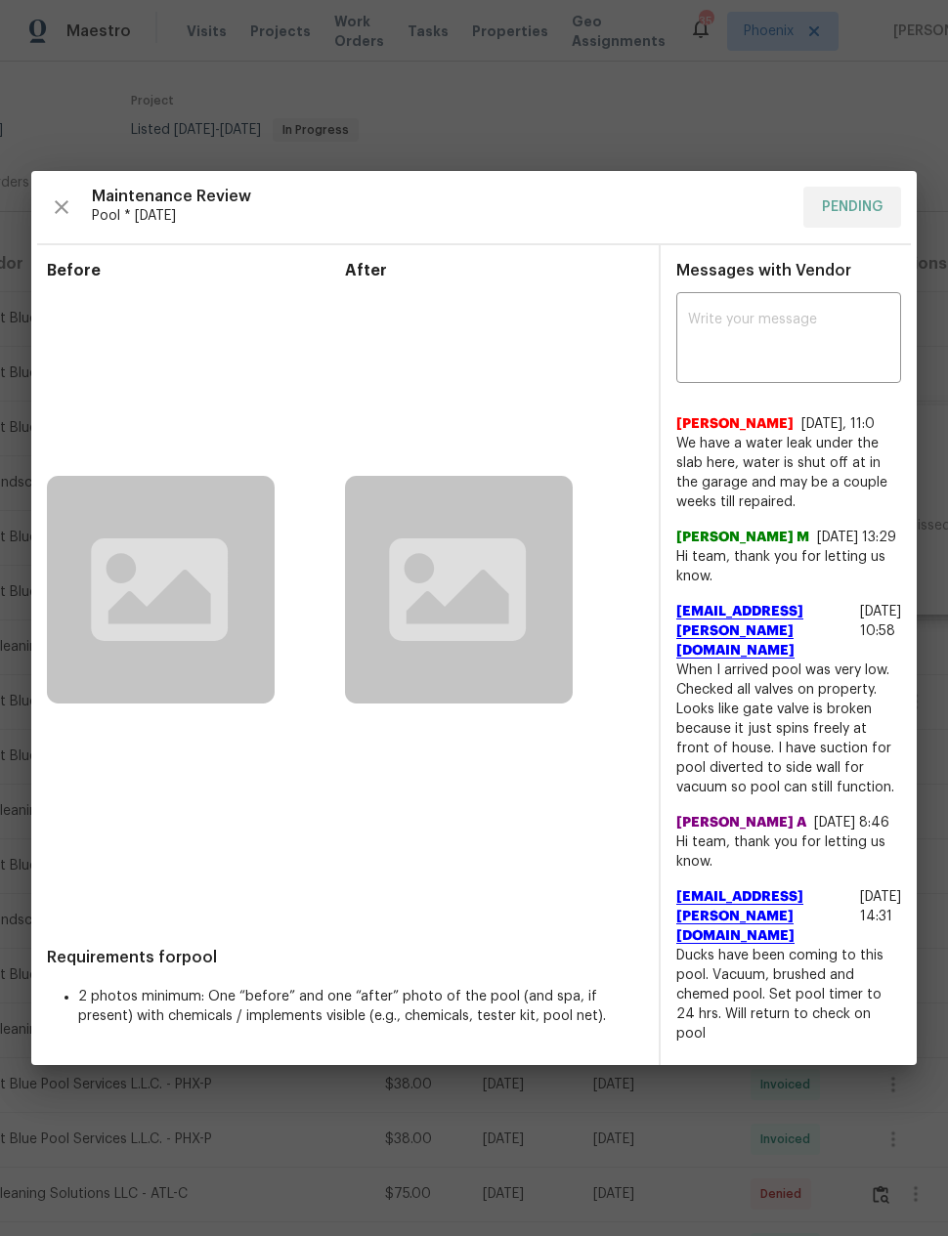
scroll to position [0, 172]
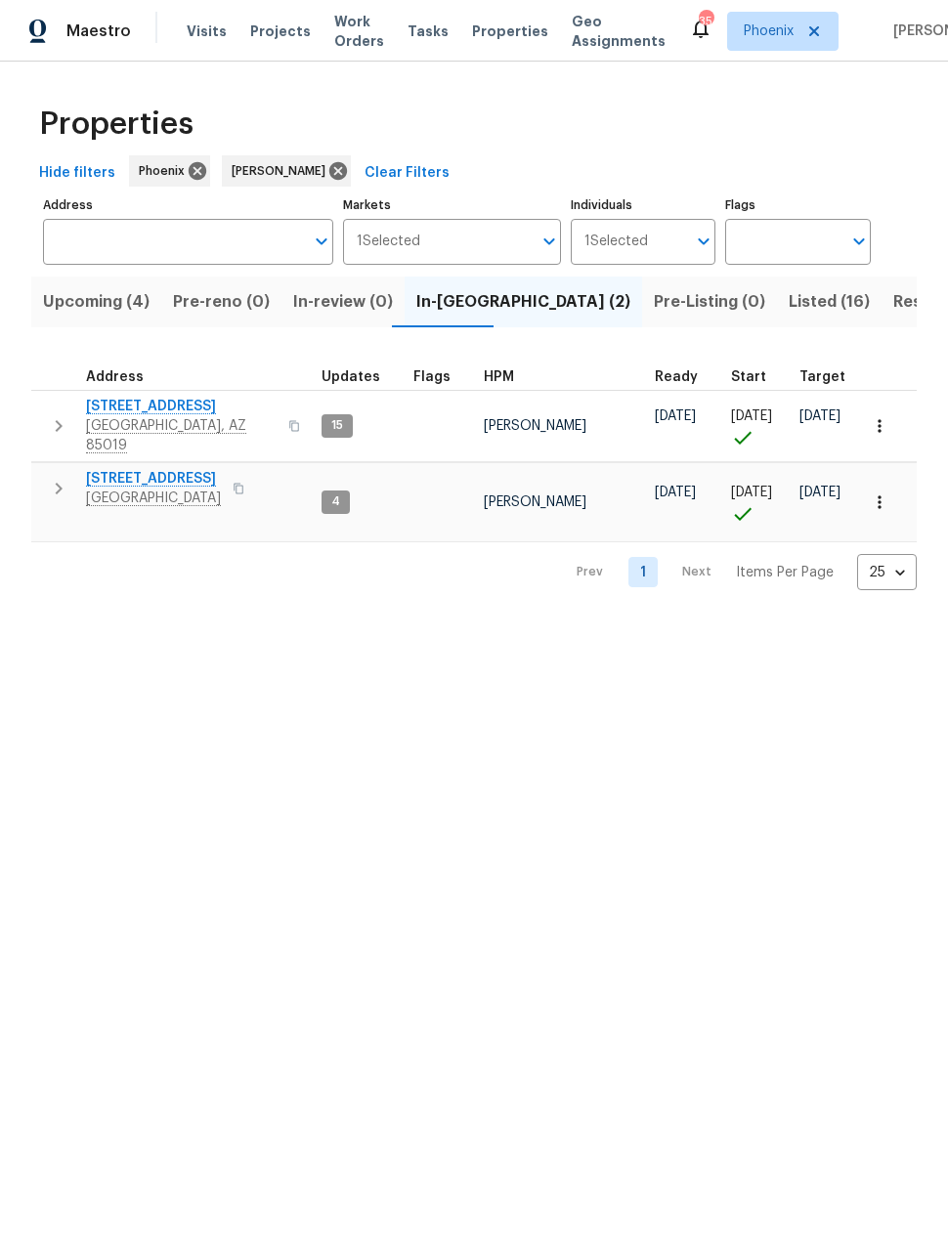
click at [789, 301] on span "Listed (16)" at bounding box center [829, 301] width 81 height 27
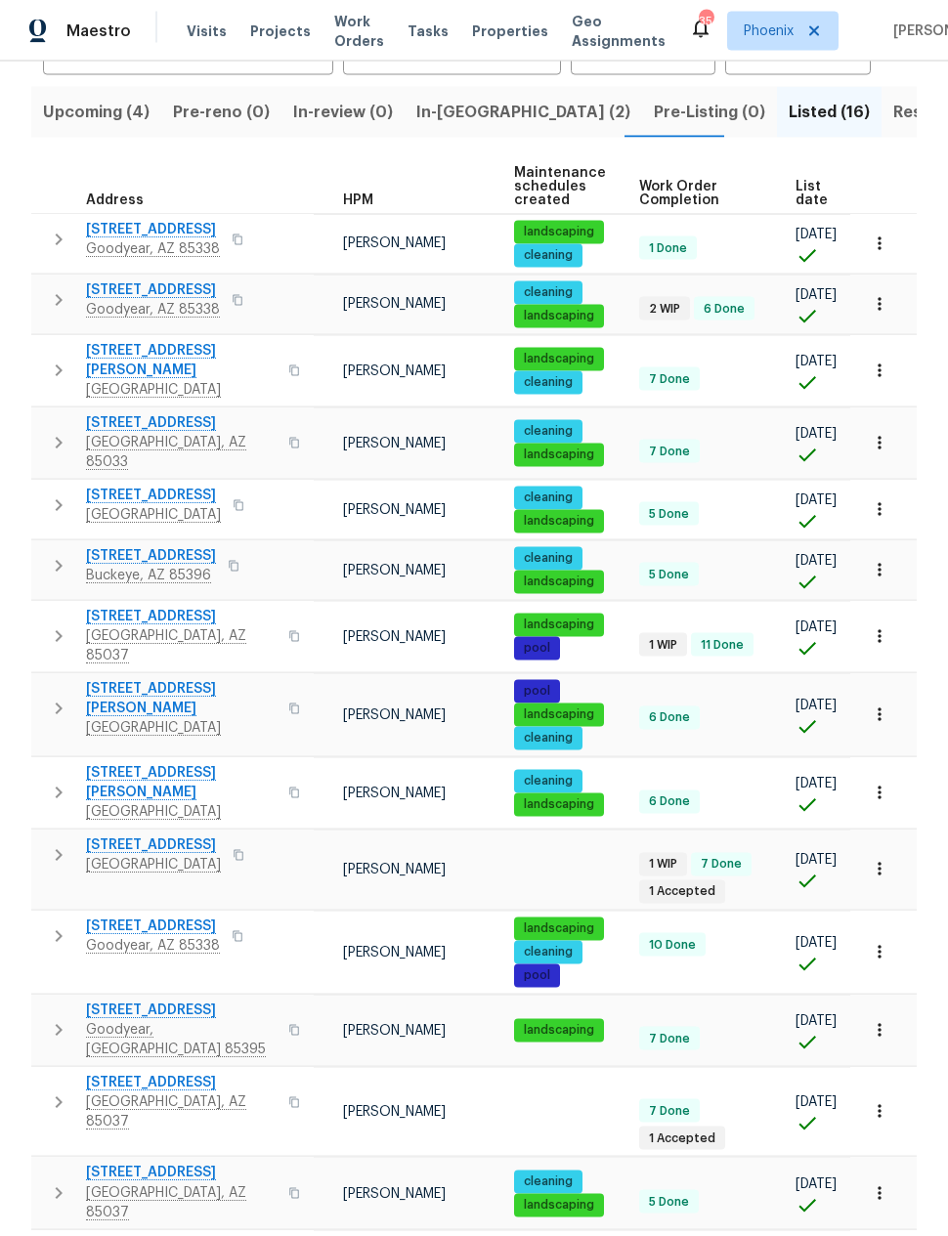
scroll to position [78, 0]
click at [86, 414] on span "3614 N 64th Dr" at bounding box center [181, 424] width 191 height 20
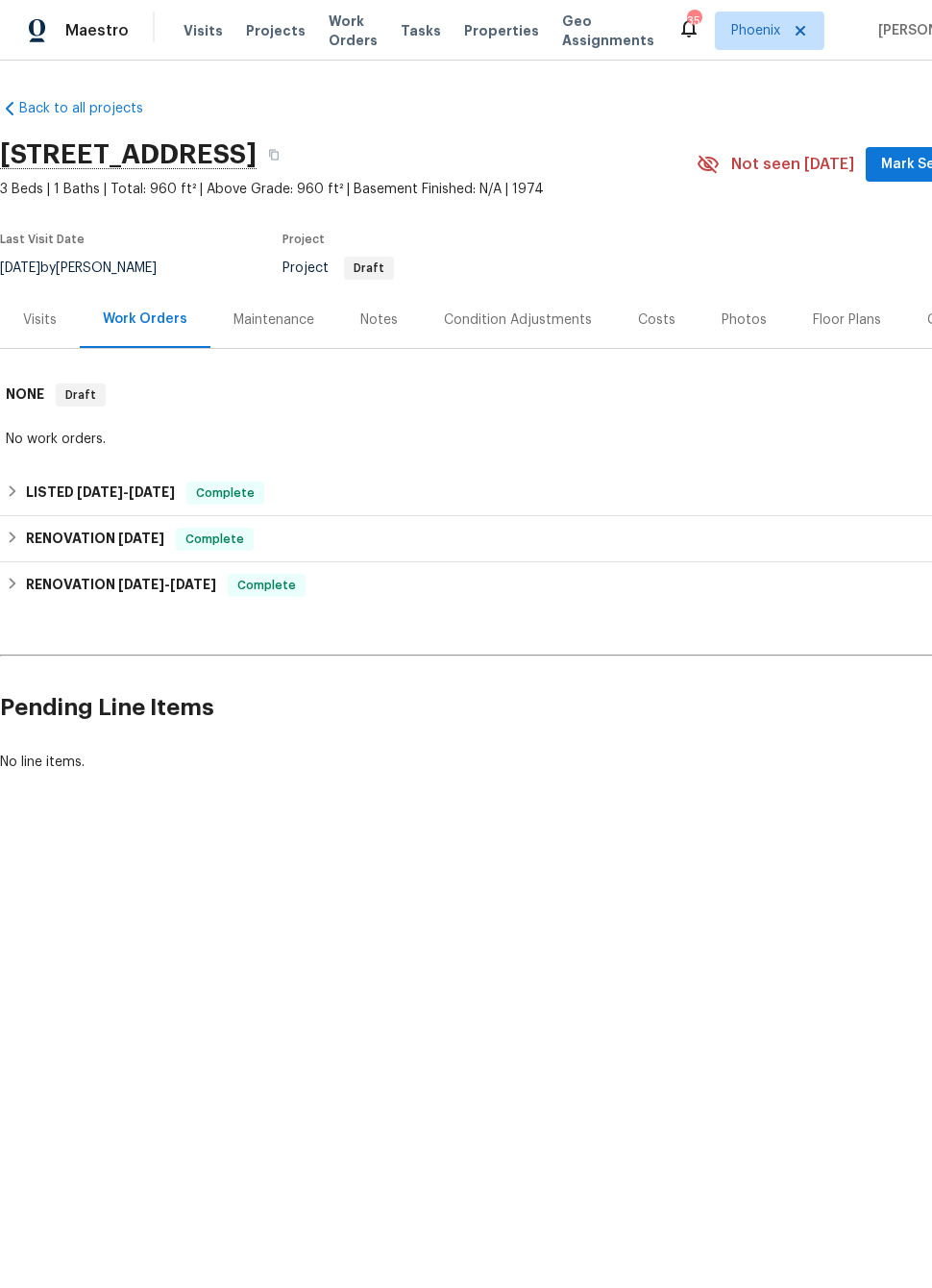
click at [730, 328] on div "Photos" at bounding box center [744, 321] width 45 height 20
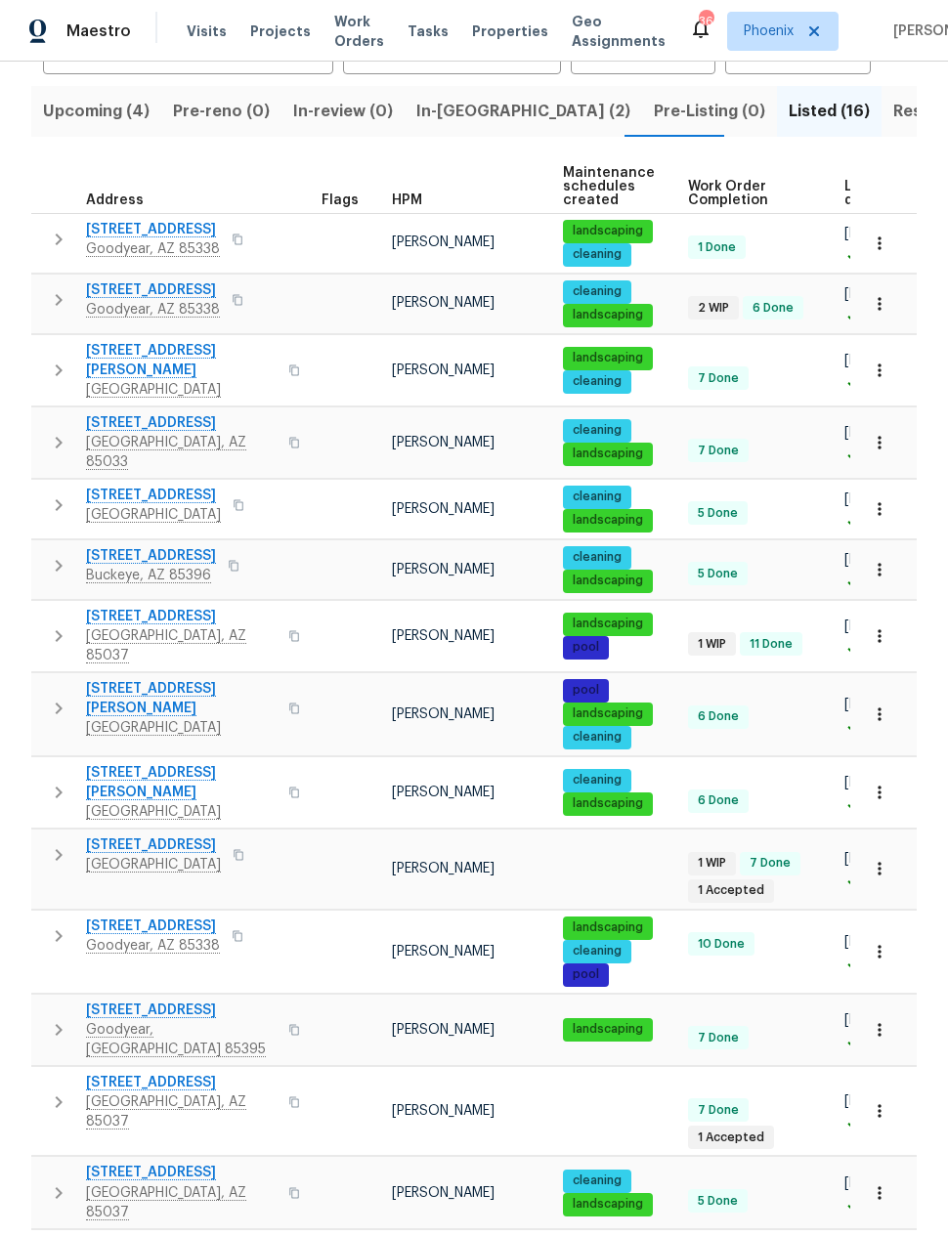
scroll to position [190, 0]
